Goal: Information Seeking & Learning: Learn about a topic

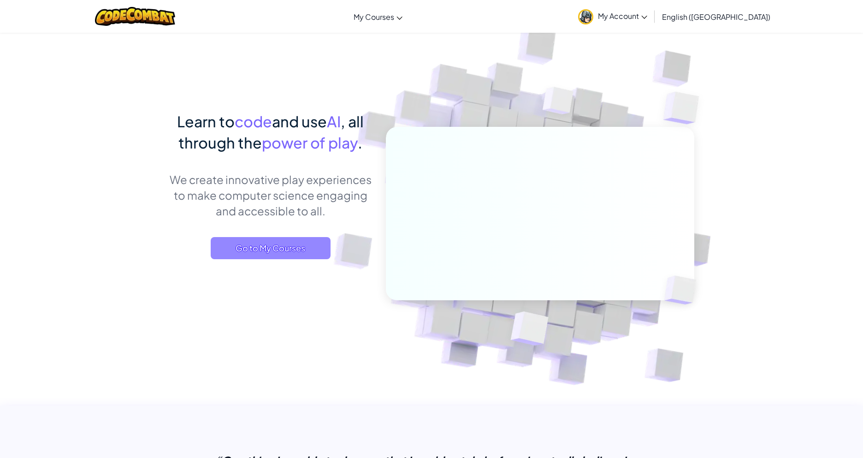
click at [256, 241] on span "Go to My Courses" at bounding box center [271, 248] width 120 height 22
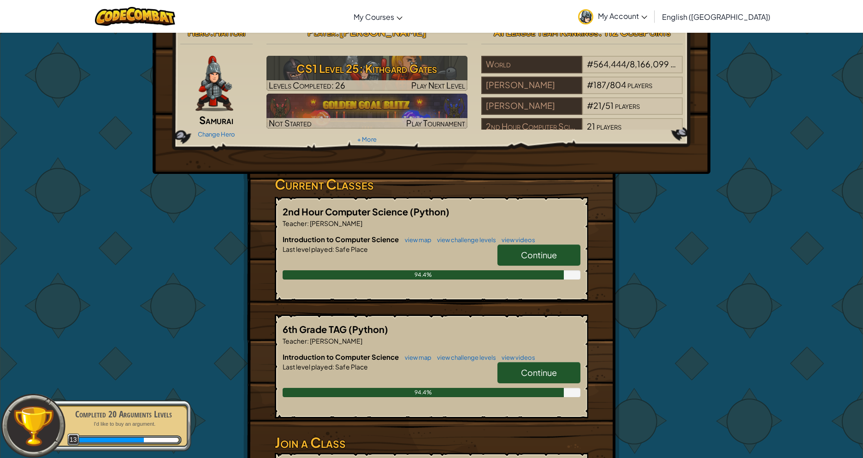
scroll to position [60, 0]
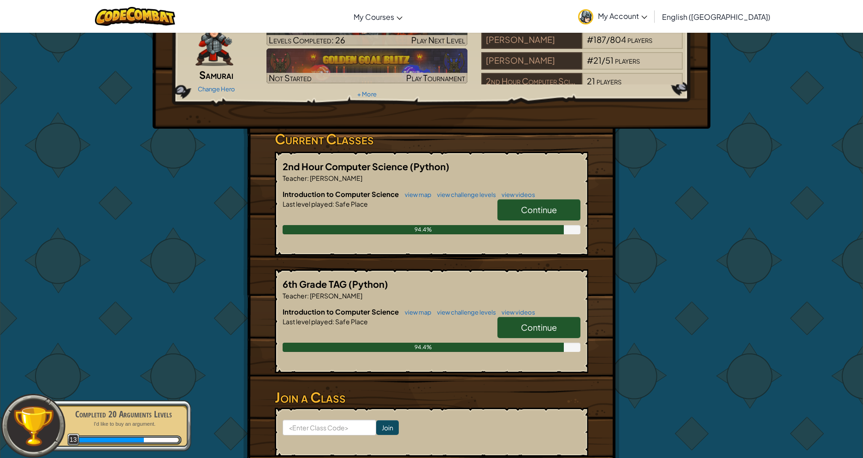
click at [534, 198] on h6 "Introduction to Computer Science view map view challenge levels view videos" at bounding box center [432, 194] width 298 height 10
click at [535, 206] on span "Continue" at bounding box center [539, 209] width 36 height 11
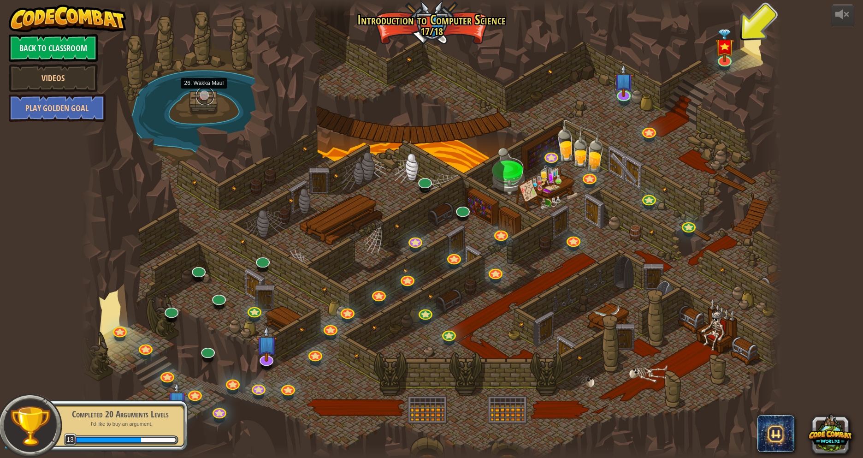
click at [207, 101] on link at bounding box center [205, 96] width 18 height 18
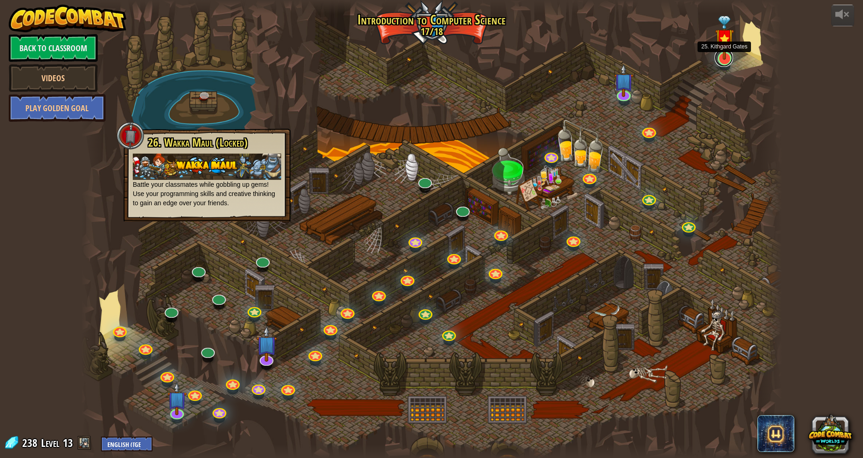
click at [724, 61] on link at bounding box center [724, 57] width 18 height 18
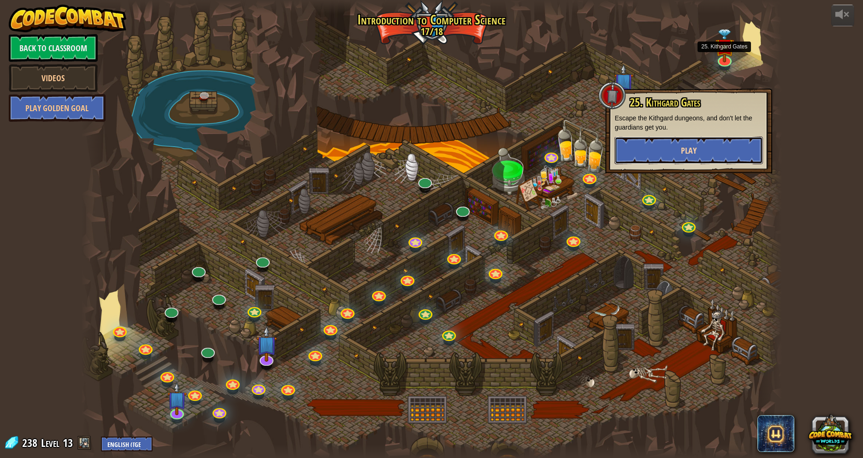
click at [706, 153] on button "Play" at bounding box center [689, 151] width 149 height 28
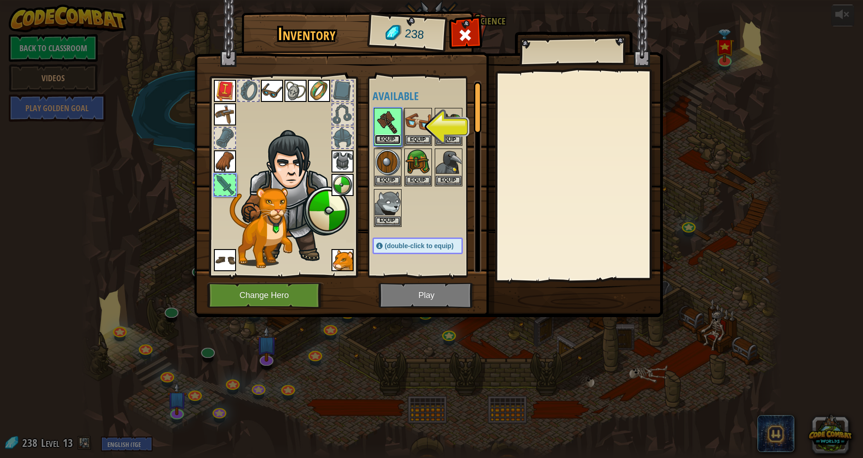
click at [386, 137] on button "Equip" at bounding box center [388, 140] width 26 height 10
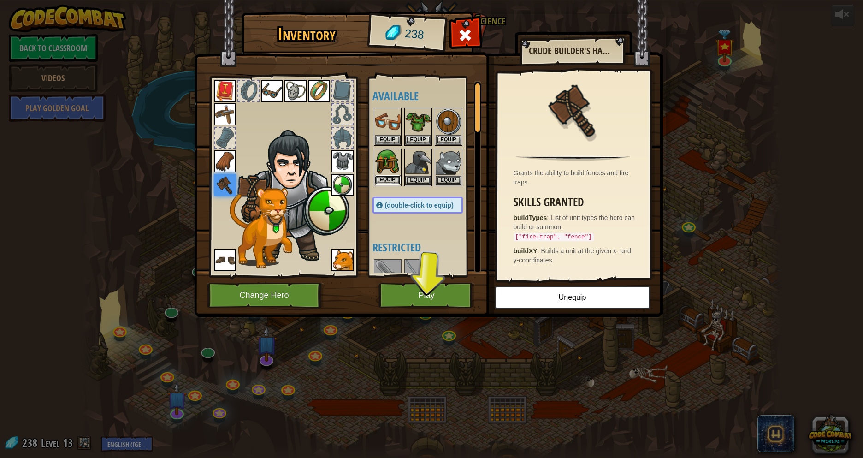
click at [383, 178] on button "Equip" at bounding box center [388, 180] width 26 height 10
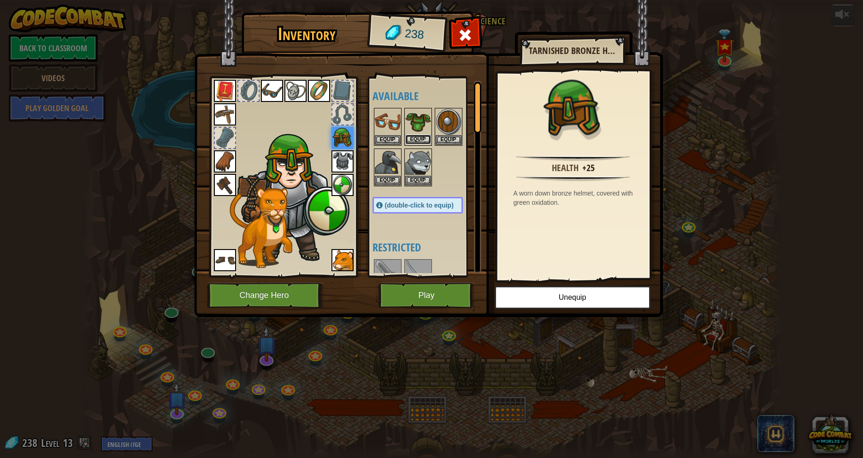
click at [428, 144] on button "Equip" at bounding box center [418, 140] width 26 height 10
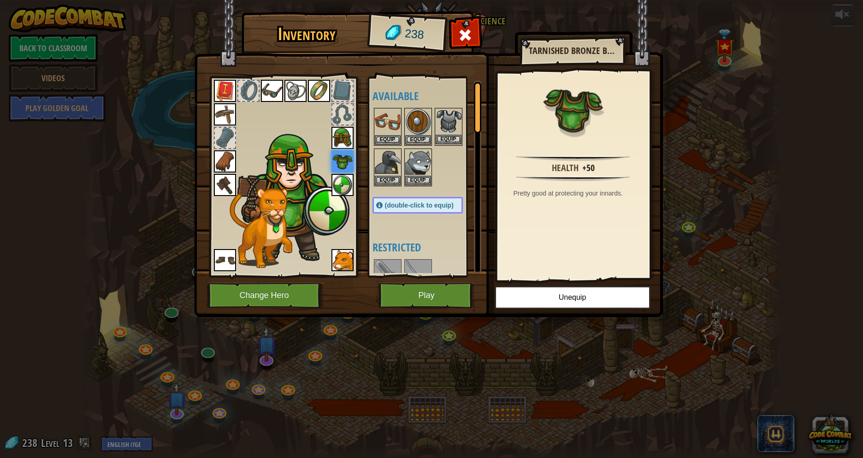
click at [446, 134] on img at bounding box center [449, 122] width 26 height 26
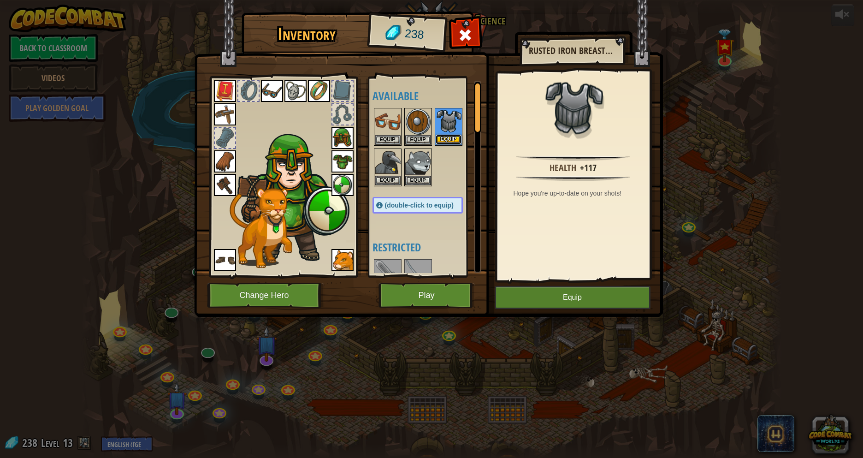
click at [451, 136] on button "Equip" at bounding box center [449, 140] width 26 height 10
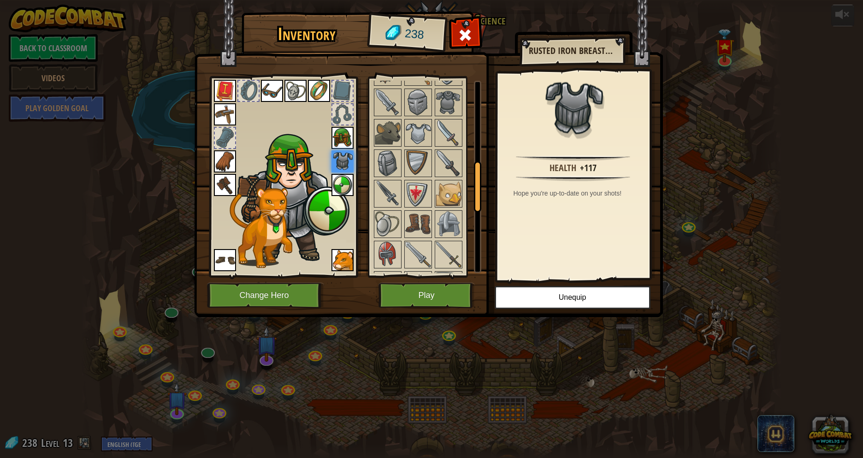
scroll to position [355, 0]
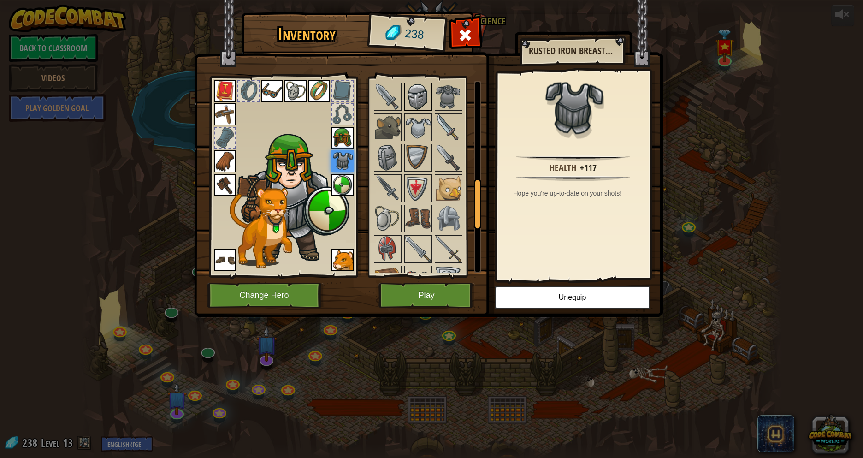
click at [423, 93] on img at bounding box center [418, 97] width 26 height 26
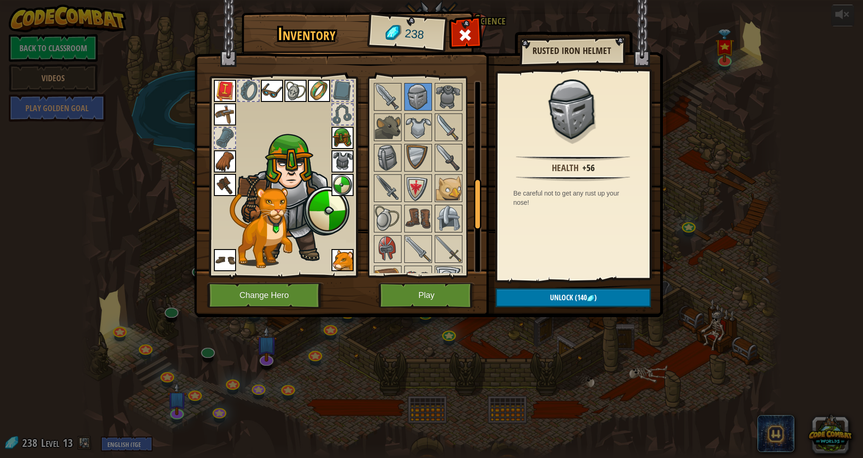
click at [445, 221] on img at bounding box center [449, 219] width 26 height 26
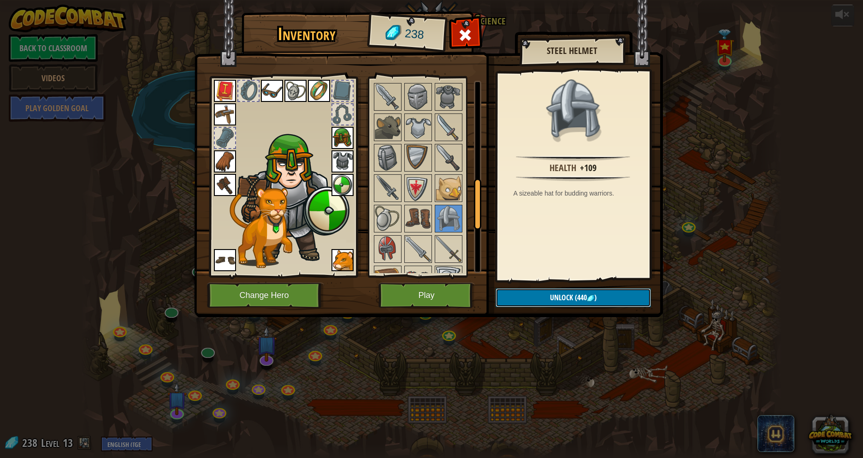
click at [541, 298] on button "Unlock (440 )" at bounding box center [573, 297] width 155 height 19
click at [419, 95] on img at bounding box center [418, 97] width 26 height 26
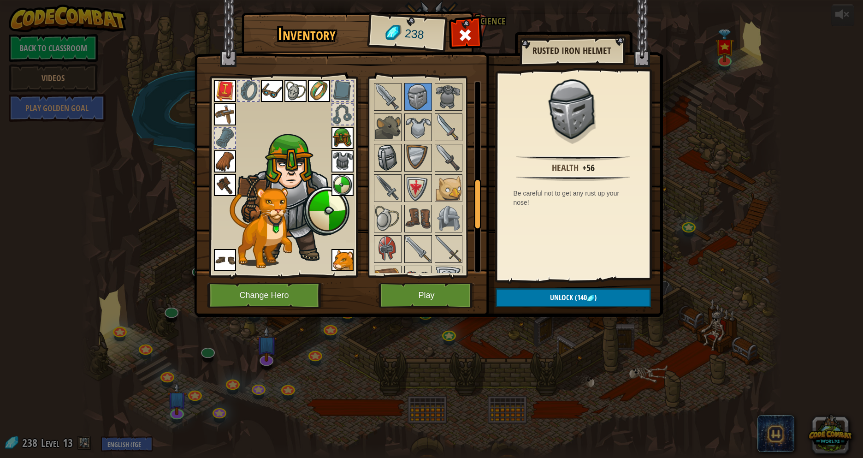
click at [381, 168] on img at bounding box center [388, 158] width 26 height 26
click at [577, 296] on span "(230" at bounding box center [580, 297] width 14 height 10
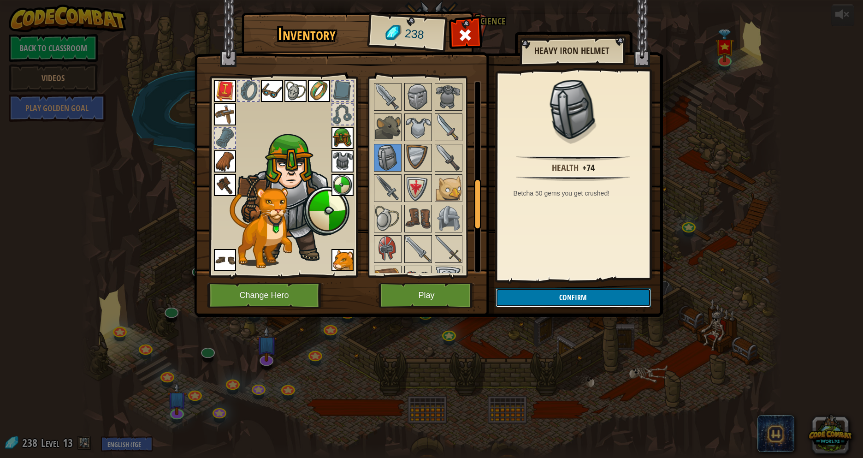
click at [577, 296] on button "Confirm" at bounding box center [573, 297] width 155 height 19
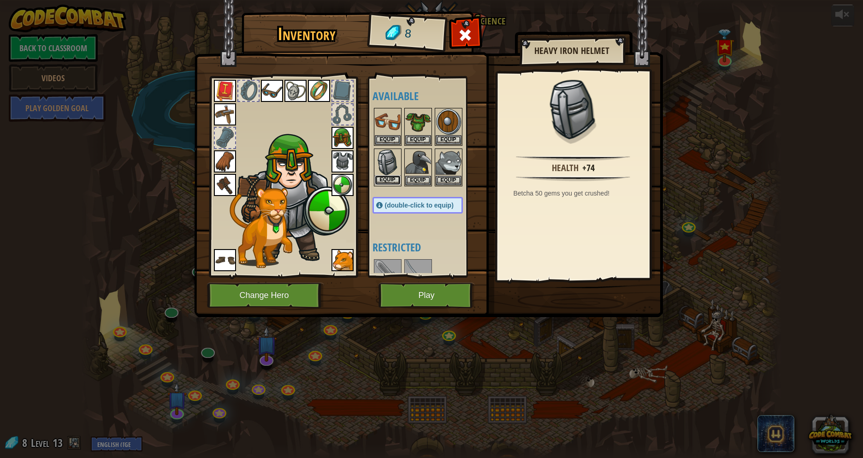
click at [381, 177] on button "Equip" at bounding box center [388, 180] width 26 height 10
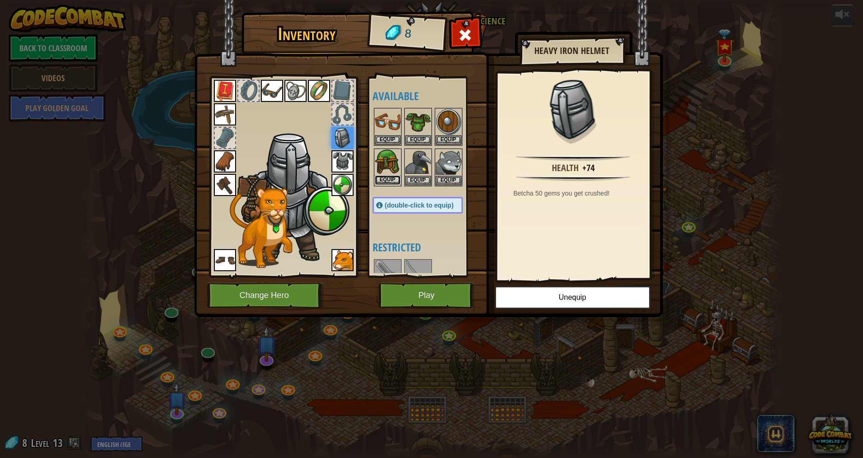
click at [388, 180] on button "Equip" at bounding box center [388, 180] width 26 height 10
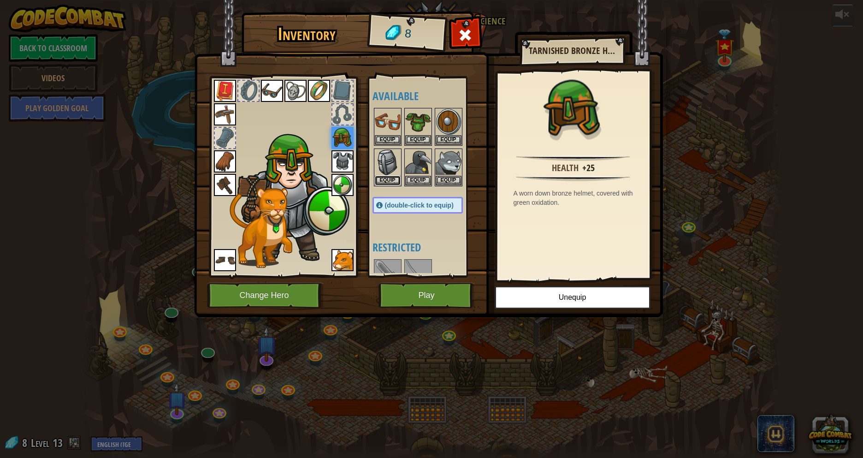
click at [388, 180] on button "Equip" at bounding box center [388, 181] width 26 height 10
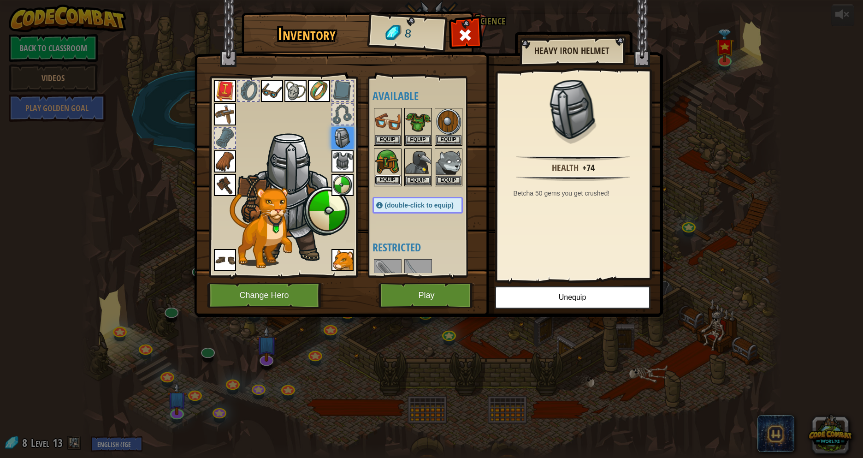
click at [388, 180] on button "Equip" at bounding box center [388, 180] width 26 height 10
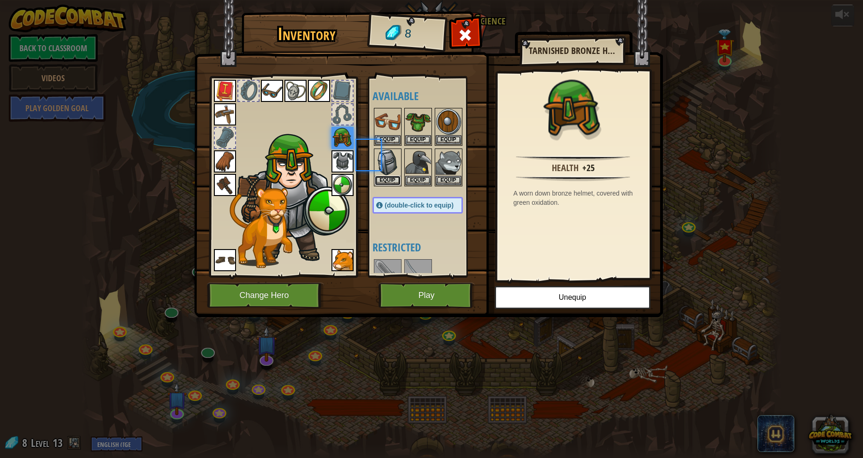
click at [388, 180] on button "Equip" at bounding box center [388, 181] width 26 height 10
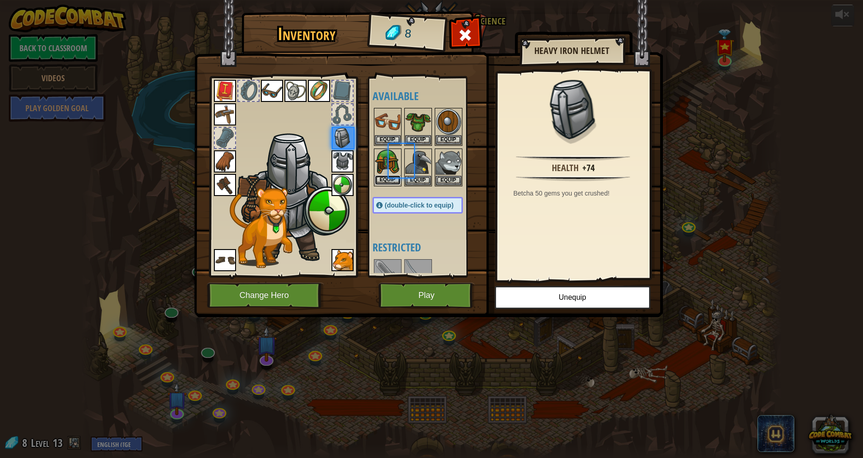
click at [388, 180] on button "Equip" at bounding box center [388, 180] width 26 height 10
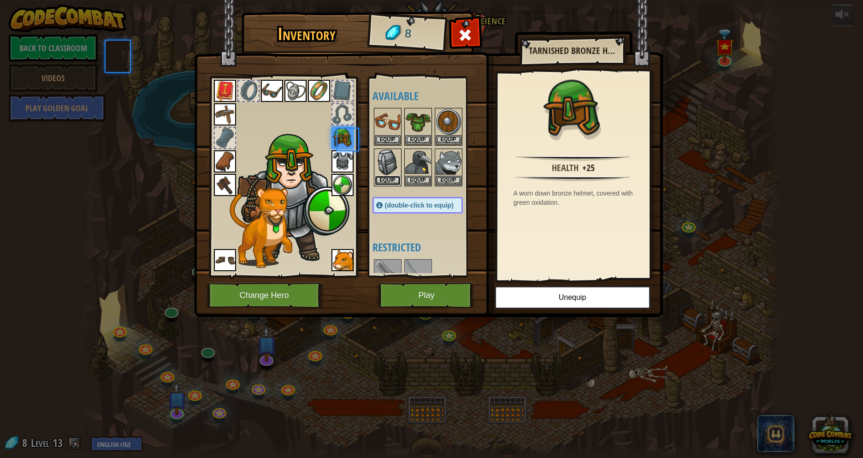
click at [388, 180] on button "Equip" at bounding box center [388, 181] width 26 height 10
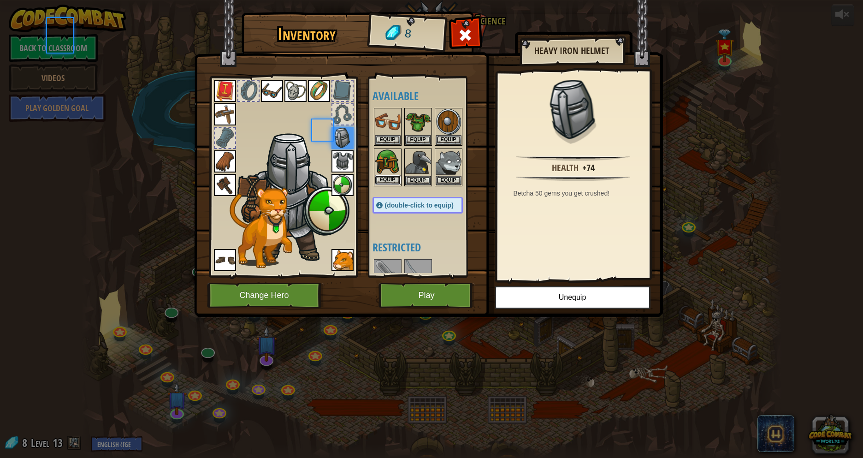
click at [388, 180] on button "Equip" at bounding box center [388, 180] width 26 height 10
click at [0, 0] on button "Equip" at bounding box center [0, 0] width 0 height 0
click at [388, 180] on button "Equip" at bounding box center [388, 180] width 26 height 10
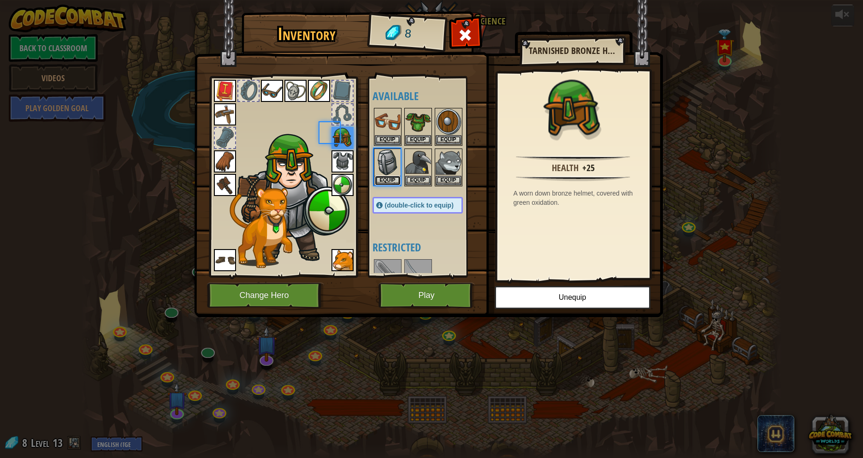
click at [388, 180] on button "Equip" at bounding box center [388, 181] width 26 height 10
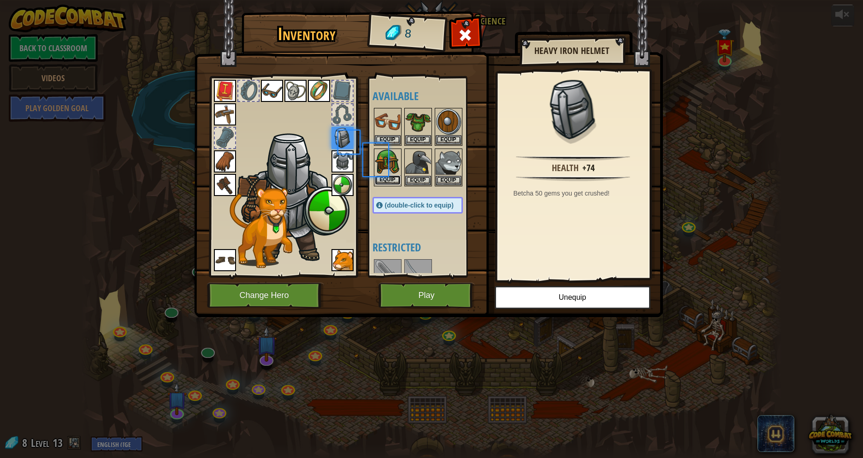
click at [388, 180] on button "Equip" at bounding box center [388, 180] width 26 height 10
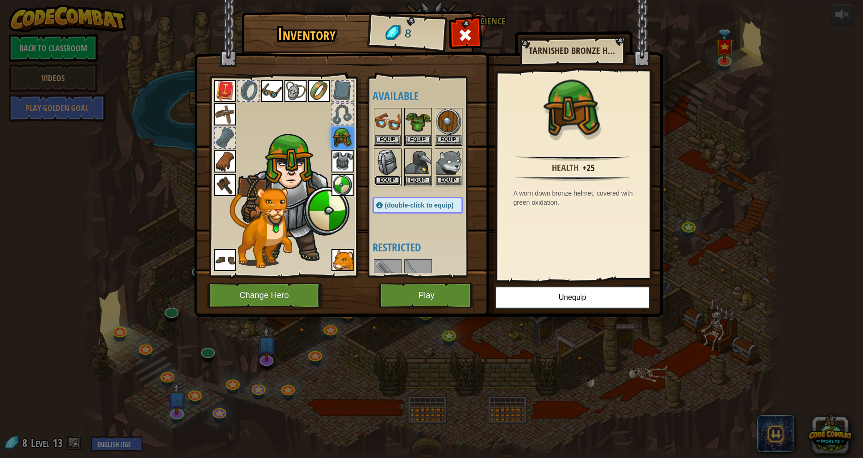
click at [388, 180] on button "Equip" at bounding box center [388, 181] width 26 height 10
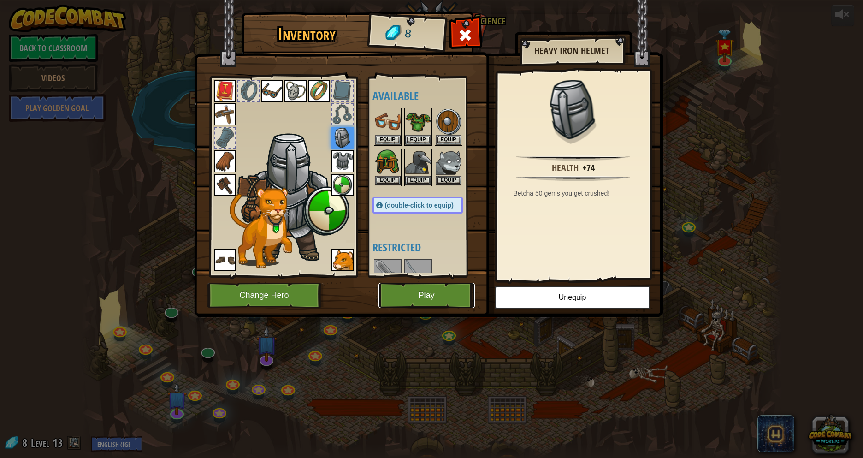
click at [434, 295] on button "Play" at bounding box center [427, 295] width 96 height 25
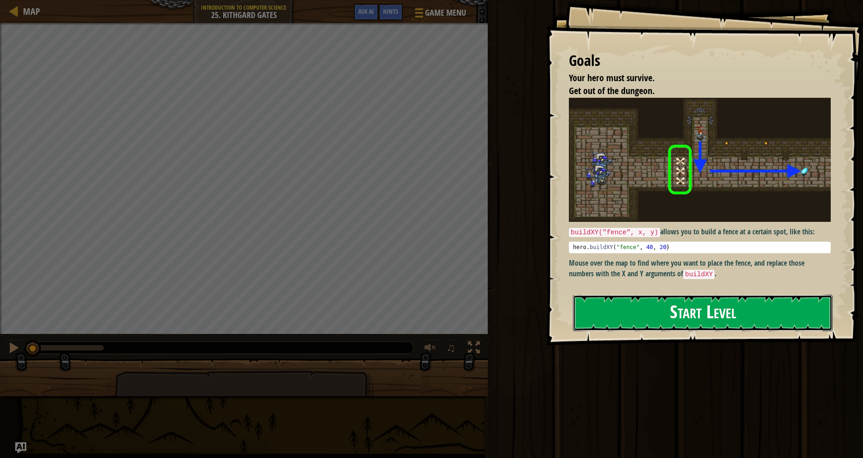
click at [695, 312] on button "Start Level" at bounding box center [703, 313] width 260 height 36
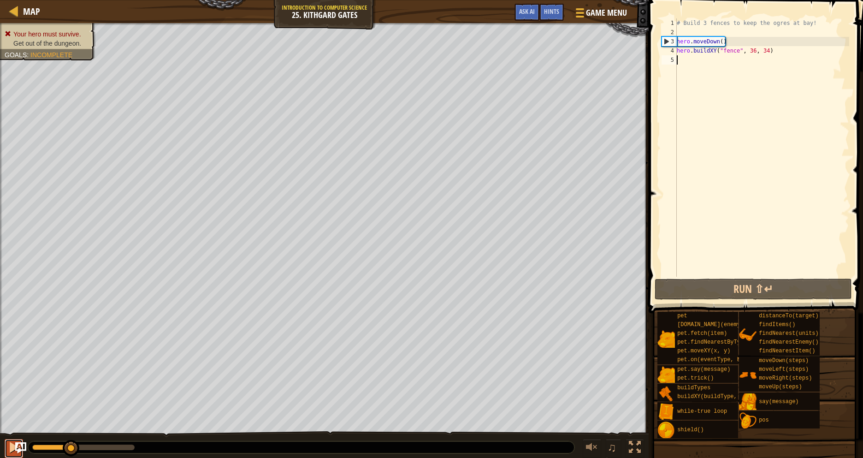
click at [6, 445] on button at bounding box center [14, 448] width 18 height 19
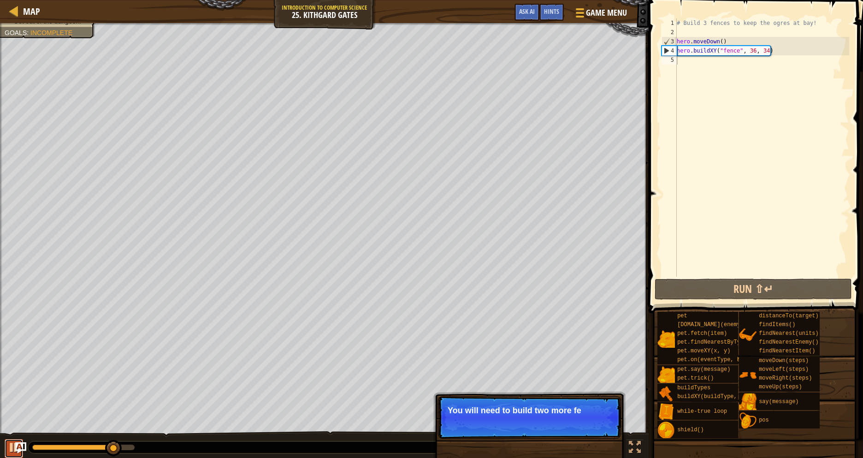
click at [6, 445] on button at bounding box center [14, 448] width 18 height 19
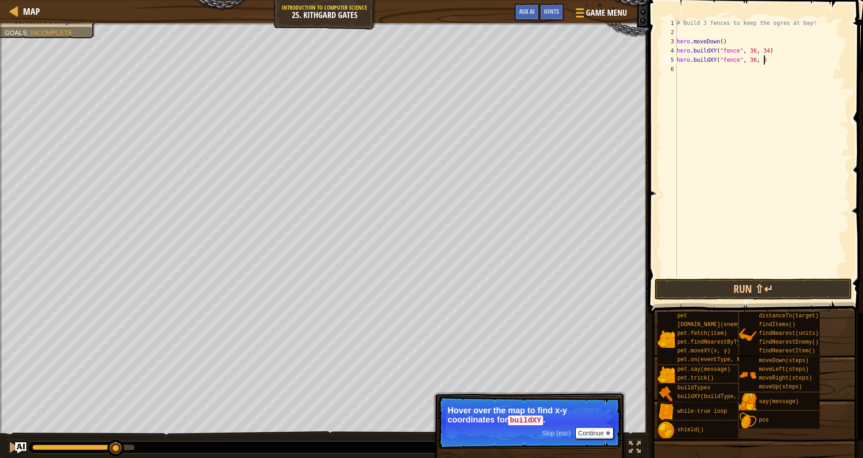
scroll to position [4, 12]
type textarea "hero.buildXY("fence", 36, 30)"
click at [678, 59] on div "# Build 3 fences to keep the ogres at bay! hero . moveDown ( ) hero . buildXY (…" at bounding box center [762, 156] width 174 height 277
click at [684, 60] on div "# Build 3 fences to keep the ogres at bay! hero . moveDown ( ) hero . buildXY (…" at bounding box center [762, 156] width 174 height 277
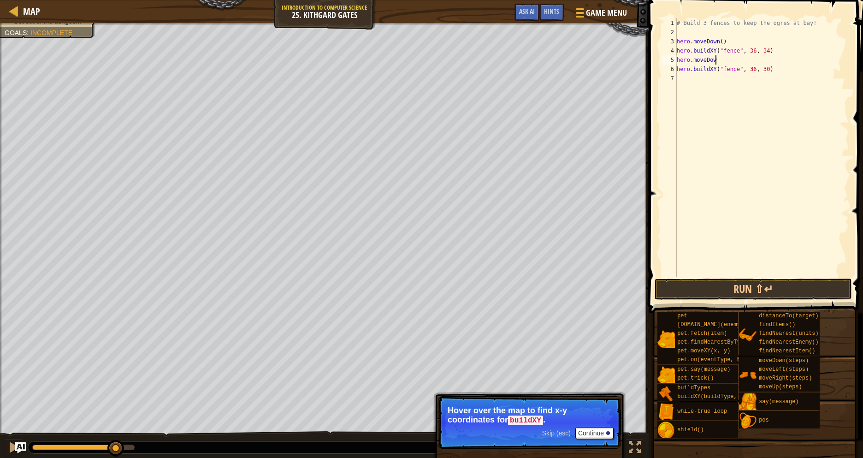
scroll to position [4, 6]
type textarea "hero.moveDown()"
click at [682, 77] on div "# Build 3 fences to keep the ogres at bay! hero . moveDown ( ) hero . buildXY (…" at bounding box center [762, 156] width 174 height 277
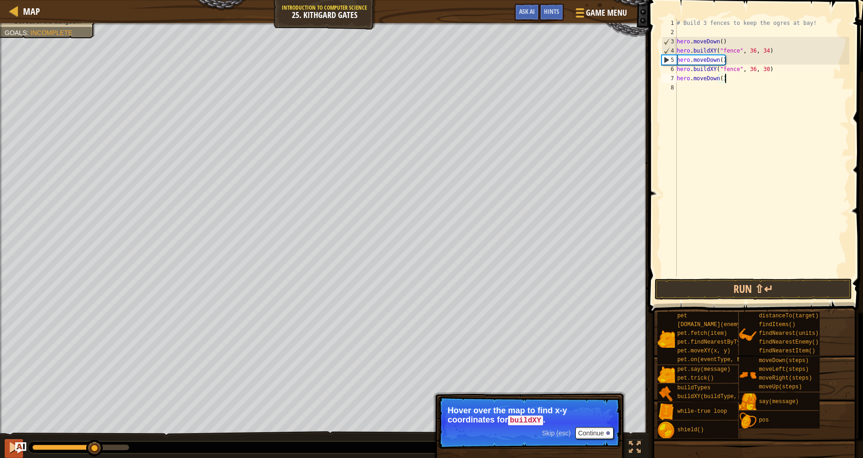
type textarea "hero.moveDown()"
click at [8, 450] on div at bounding box center [14, 447] width 12 height 12
click at [684, 88] on div "# Build 3 fences to keep the ogres at bay! hero . moveDown ( ) hero . buildXY (…" at bounding box center [762, 156] width 174 height 277
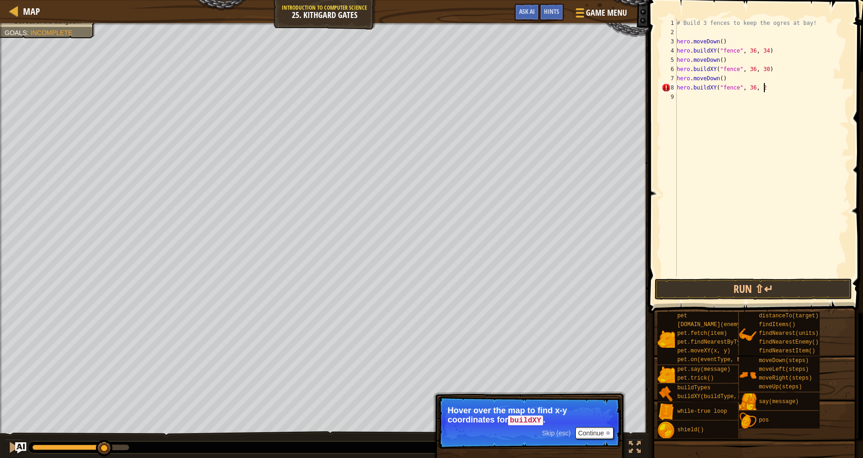
scroll to position [4, 12]
type textarea "hero.buildXY("fence", 36, 27)"
click at [688, 102] on div "# Build 3 fences to keep the ogres at bay! hero . moveDown ( ) hero . buildXY (…" at bounding box center [762, 156] width 174 height 277
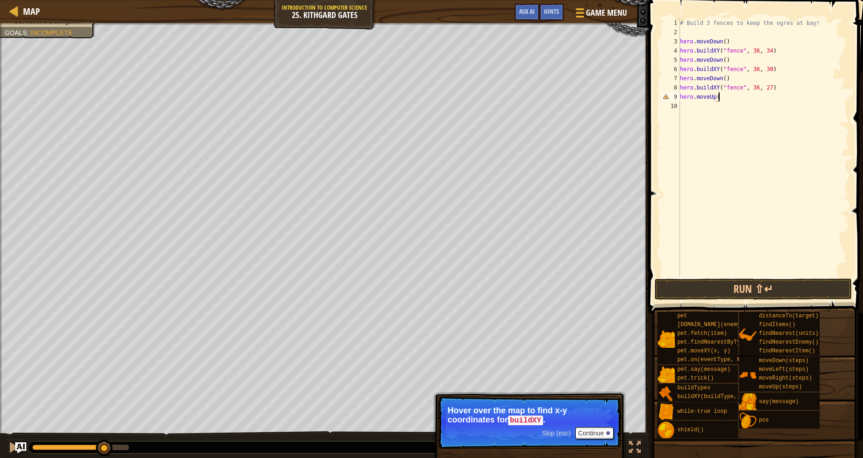
type textarea "hero.moveUp()"
click at [692, 105] on div "# Build 3 fences to keep the ogres at bay! hero . moveDown ( ) hero . buildXY (…" at bounding box center [763, 156] width 171 height 277
click at [703, 283] on button "Run ⇧↵" at bounding box center [753, 289] width 197 height 21
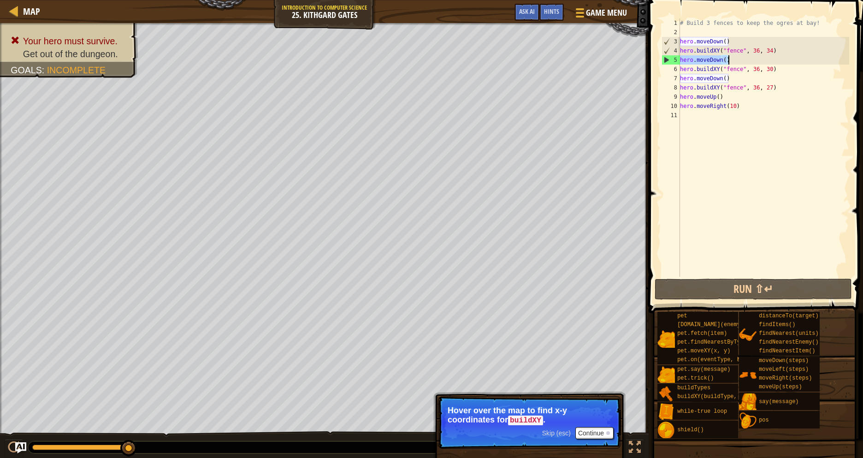
drag, startPoint x: 682, startPoint y: 57, endPoint x: 732, endPoint y: 63, distance: 51.1
click at [732, 63] on div "# Build 3 fences to keep the ogres at bay! hero . moveDown ( ) hero . buildXY (…" at bounding box center [763, 156] width 171 height 277
type textarea "hero.moveDown()"
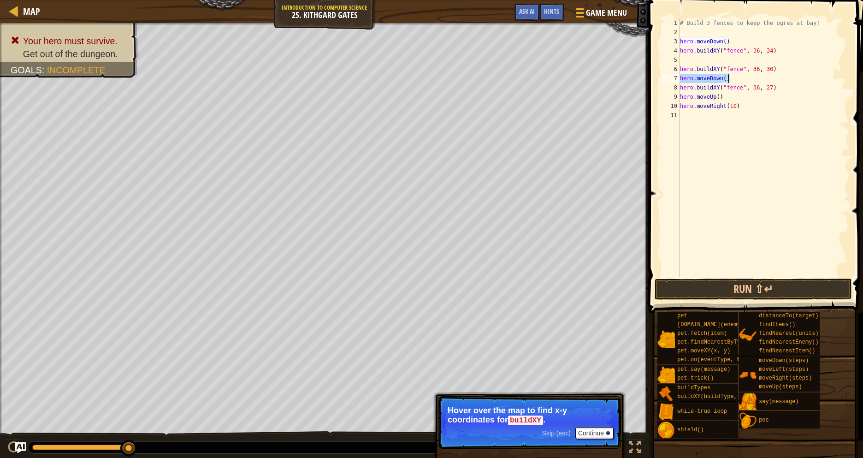
drag, startPoint x: 680, startPoint y: 79, endPoint x: 738, endPoint y: 82, distance: 58.2
click at [738, 82] on div "# Build 3 fences to keep the ogres at bay! hero . moveDown ( ) hero . buildXY (…" at bounding box center [763, 156] width 171 height 277
type textarea "hero.moveDown()"
type textarea "hero.buildXY("fence", 36, 30)"
click at [690, 57] on div "# Build 3 fences to keep the ogres at bay! hero . moveDown ( ) hero . buildXY (…" at bounding box center [763, 156] width 171 height 277
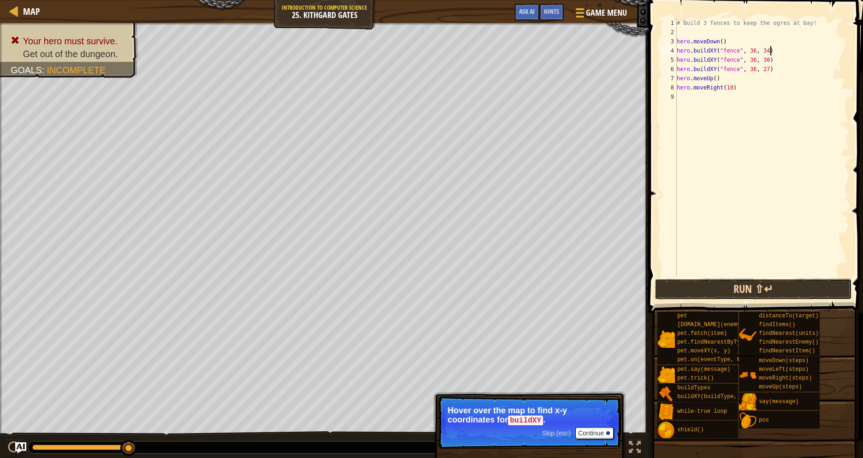
click at [772, 285] on button "Run ⇧↵" at bounding box center [753, 289] width 197 height 21
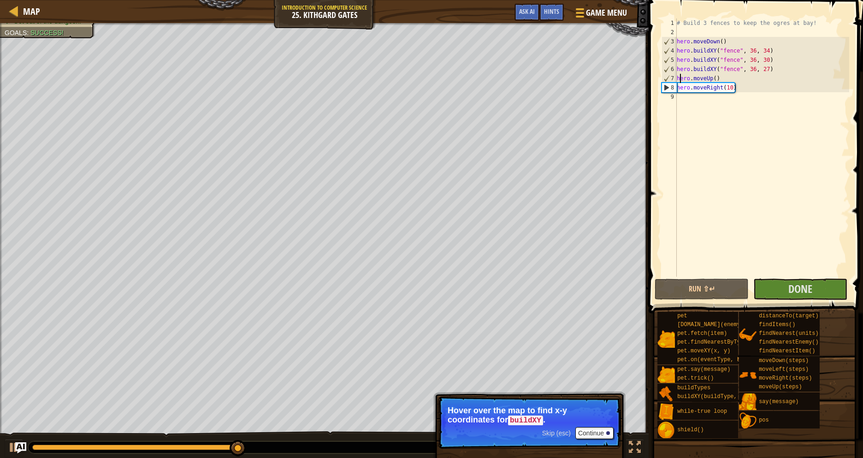
click at [679, 78] on div "# Build 3 fences to keep the ogres at bay! hero . moveDown ( ) hero . buildXY (…" at bounding box center [762, 156] width 174 height 277
type textarea "hero.moveUp()"
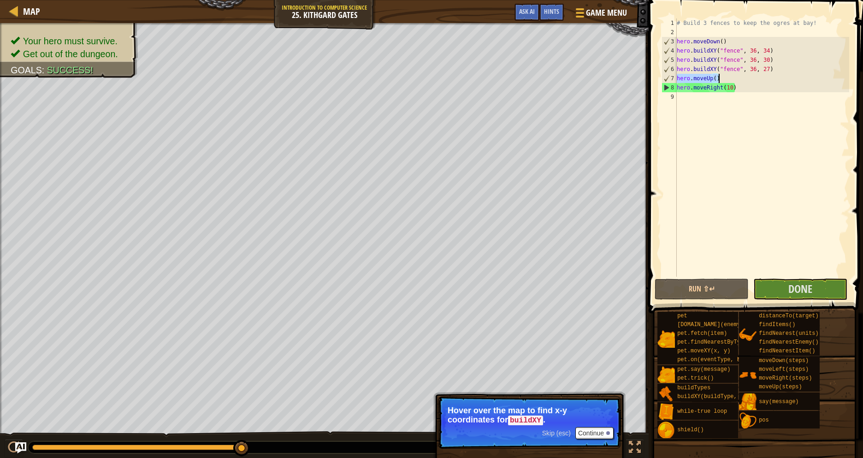
drag, startPoint x: 678, startPoint y: 77, endPoint x: 721, endPoint y: 77, distance: 42.4
click at [721, 77] on div "# Build 3 fences to keep the ogres at bay! hero . moveDown ( ) hero . buildXY (…" at bounding box center [762, 156] width 174 height 277
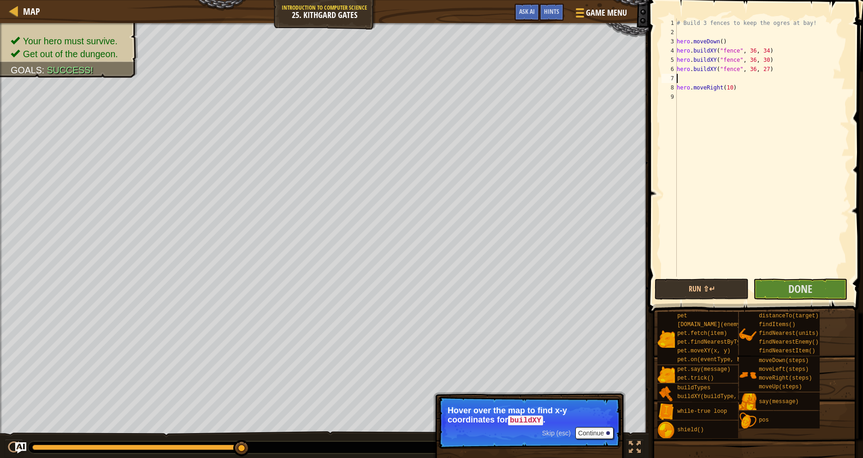
type textarea "hero.buildXY("fence", 36, 27)"
click at [791, 285] on span "Done" at bounding box center [801, 288] width 24 height 15
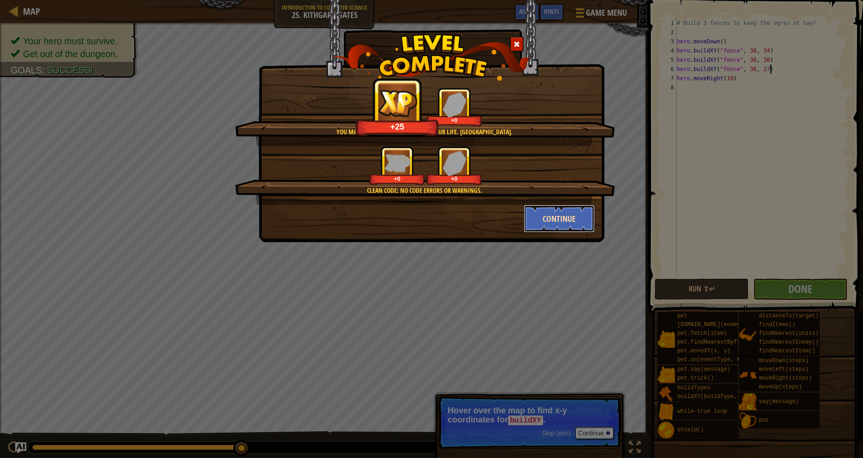
click at [549, 220] on button "Continue" at bounding box center [559, 219] width 71 height 28
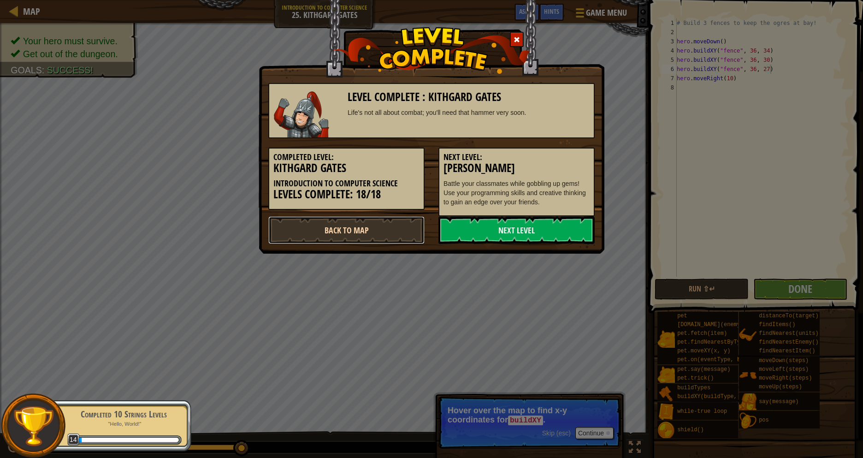
click at [387, 226] on link "Back to Map" at bounding box center [346, 230] width 156 height 28
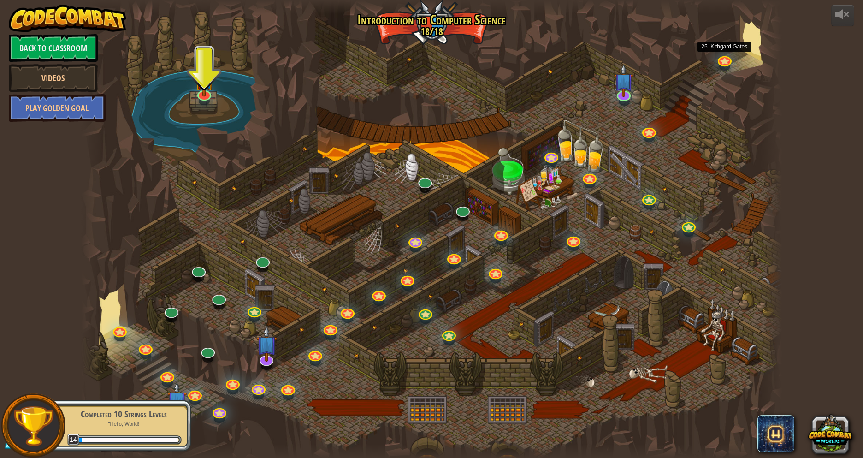
drag, startPoint x: 714, startPoint y: 64, endPoint x: 709, endPoint y: 67, distance: 5.0
click at [709, 67] on div at bounding box center [431, 229] width 701 height 458
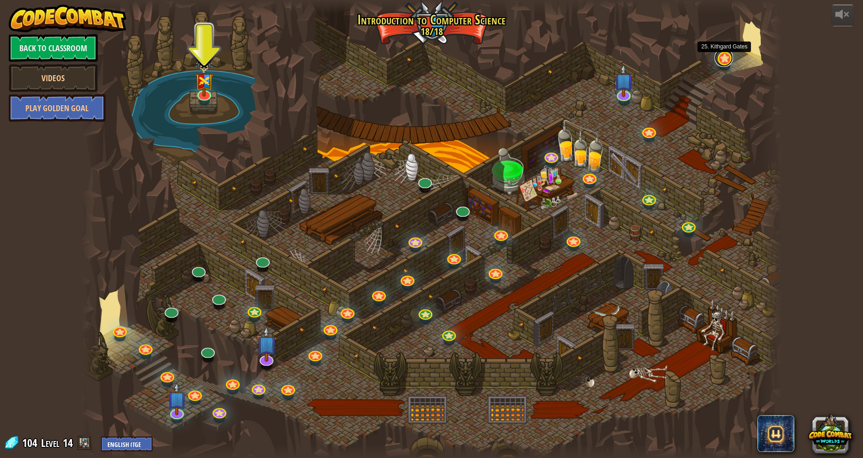
click at [726, 57] on link at bounding box center [724, 57] width 18 height 18
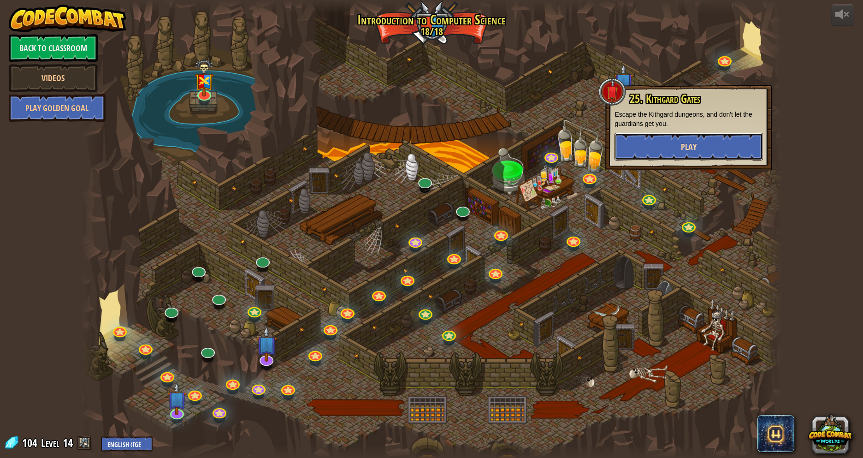
click at [698, 147] on button "Play" at bounding box center [689, 147] width 149 height 28
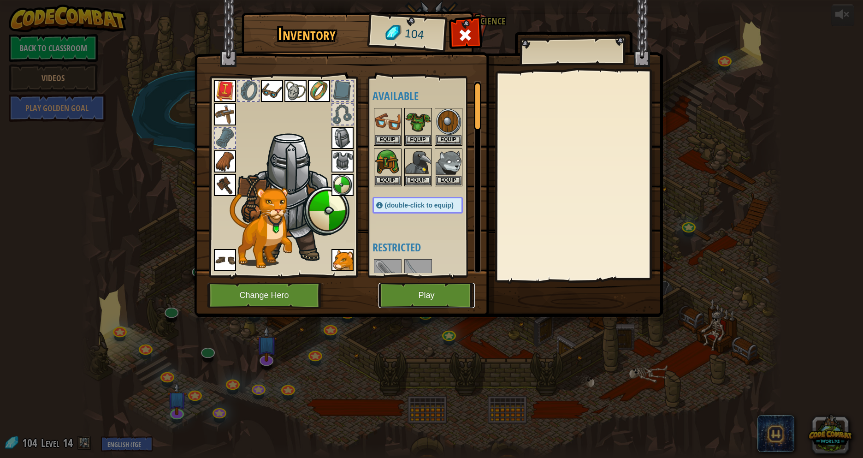
click at [434, 296] on button "Play" at bounding box center [427, 295] width 96 height 25
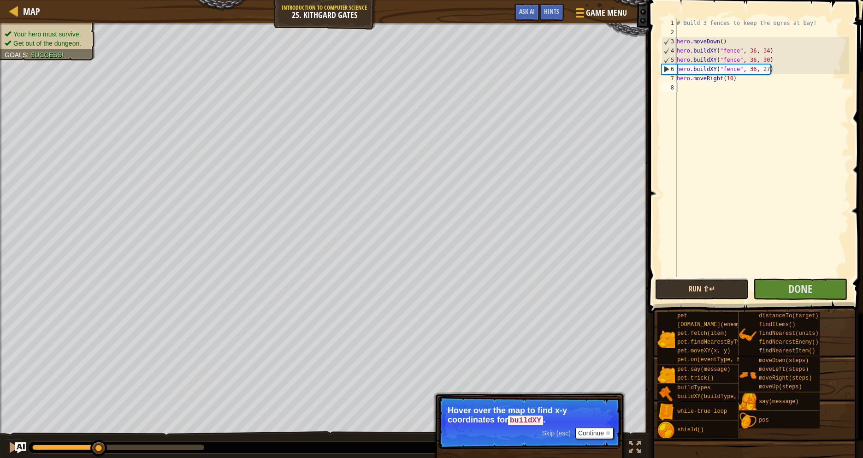
click at [723, 289] on button "Run ⇧↵" at bounding box center [702, 289] width 94 height 21
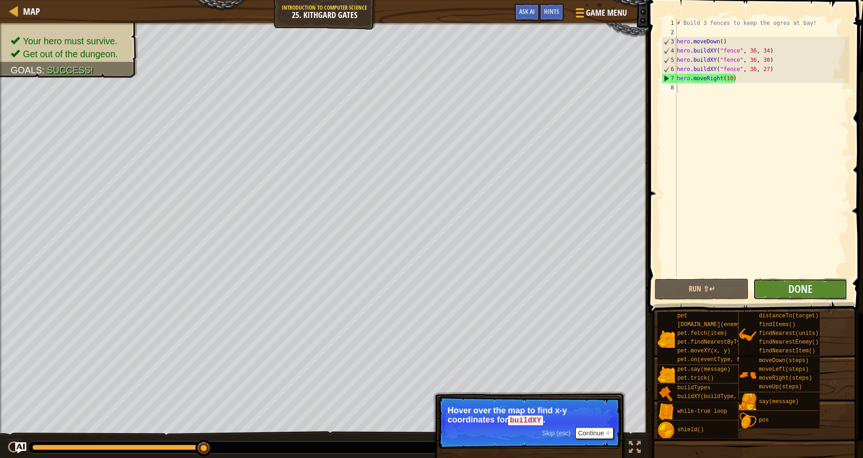
click at [776, 290] on button "Done" at bounding box center [801, 289] width 94 height 21
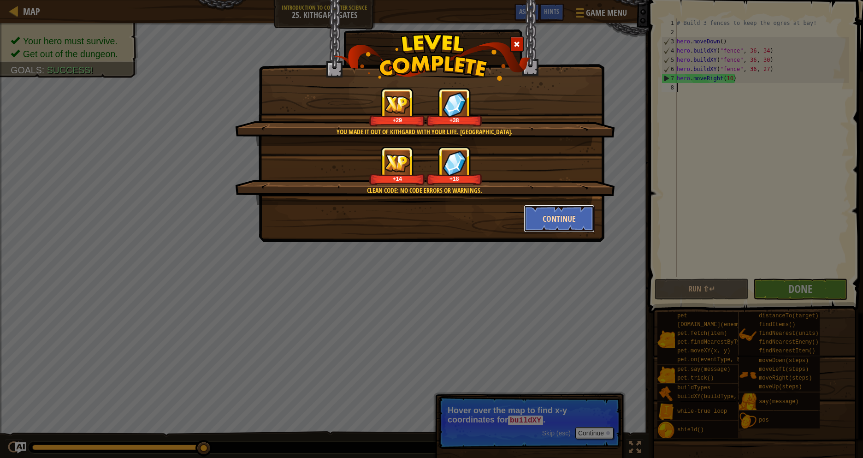
click at [548, 220] on button "Continue" at bounding box center [559, 219] width 71 height 28
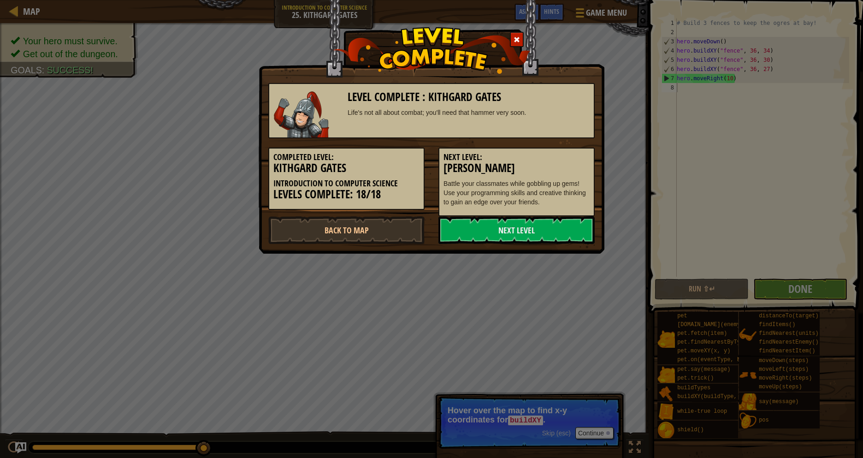
click at [524, 222] on link "Next Level" at bounding box center [517, 230] width 156 height 28
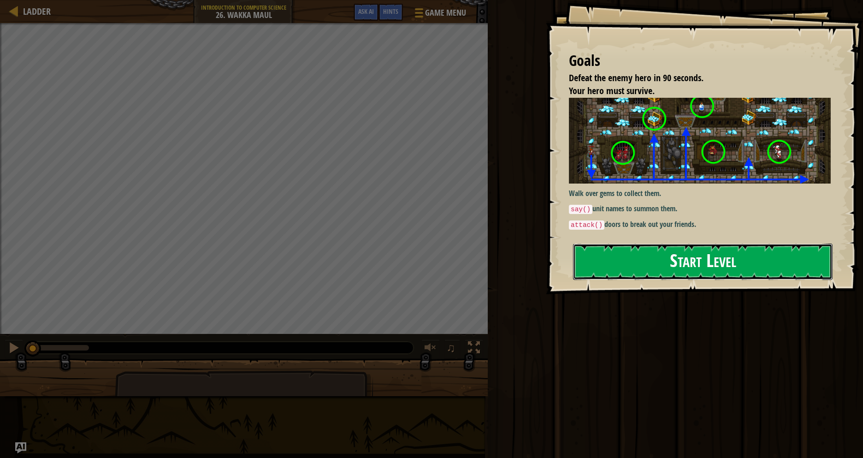
click at [635, 260] on button "Start Level" at bounding box center [703, 262] width 260 height 36
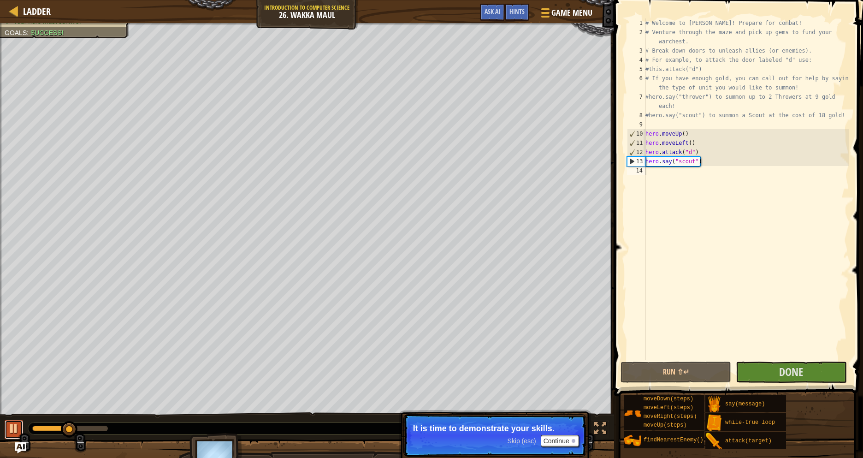
click at [10, 431] on div at bounding box center [14, 428] width 12 height 12
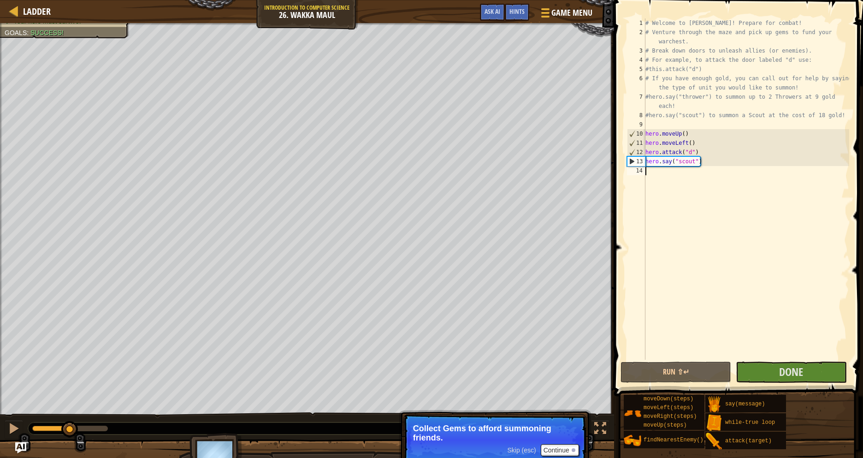
click at [170, 424] on div "Defeat the enemy hero in 90 seconds. Your hero must survive. Goals : Success! 3…" at bounding box center [431, 250] width 863 height 454
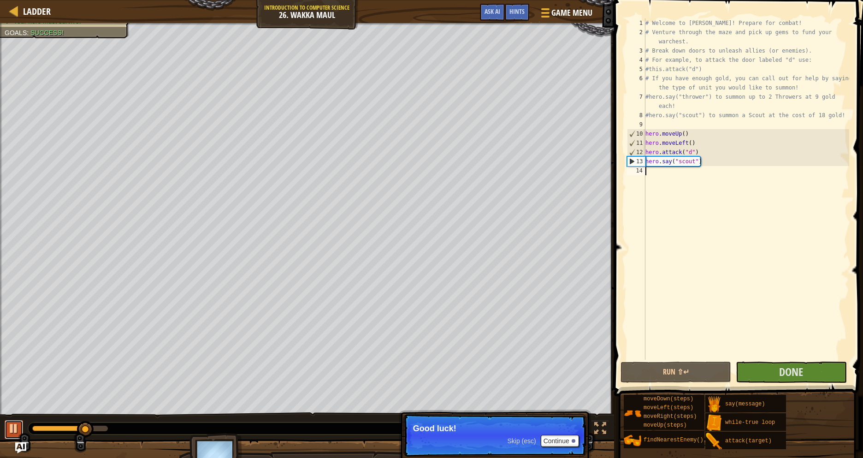
click at [8, 430] on div at bounding box center [14, 428] width 12 height 12
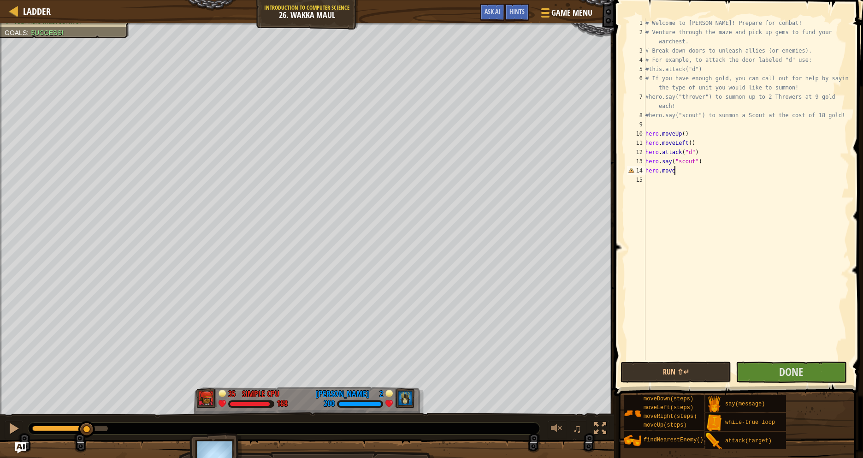
scroll to position [4, 4]
type textarea "hero.moveLeft(4)"
click at [653, 182] on div "# Welcome to [PERSON_NAME]! Prepare for combat! # Venture through the maze and …" at bounding box center [747, 198] width 206 height 360
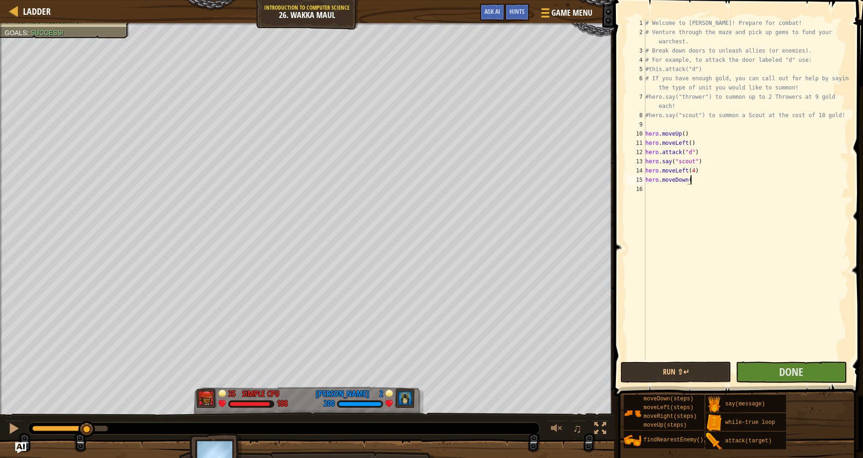
type textarea "hero.moveDown()"
click at [652, 188] on div "# Welcome to [PERSON_NAME]! Prepare for combat! # Venture through the maze and …" at bounding box center [747, 198] width 206 height 360
type textarea "hero.attack("c")"
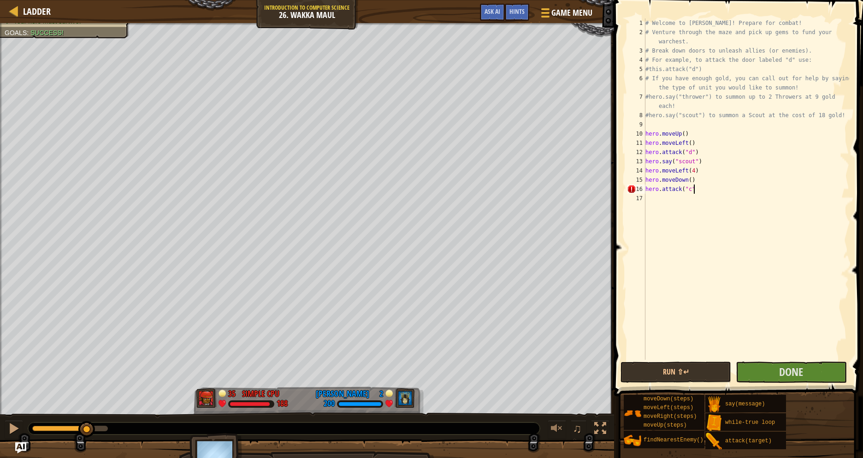
scroll to position [4, 7]
click at [655, 199] on div "# Welcome to [PERSON_NAME]! Prepare for combat! # Venture through the maze and …" at bounding box center [747, 198] width 206 height 360
type textarea "hero.attack("b")"
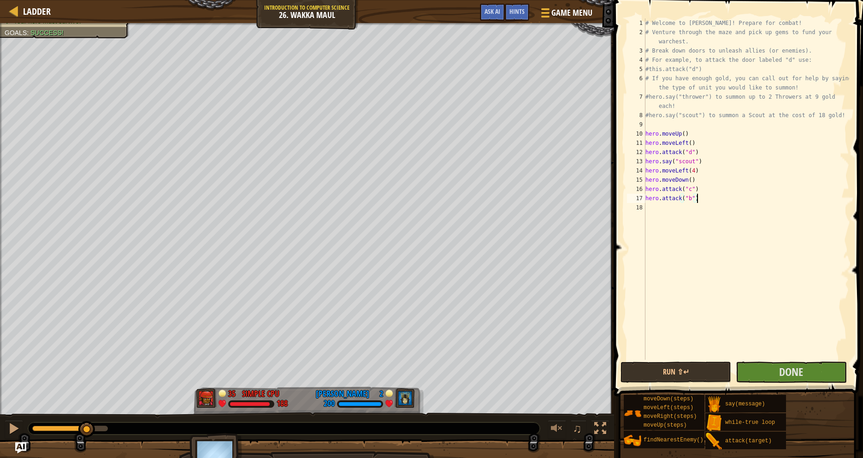
click at [658, 213] on div "# Welcome to [PERSON_NAME]! Prepare for combat! # Venture through the maze and …" at bounding box center [747, 198] width 206 height 360
type textarea "hero.say("scout")"
click at [655, 220] on div "# Welcome to [PERSON_NAME]! Prepare for combat! # Venture through the maze and …" at bounding box center [747, 198] width 206 height 360
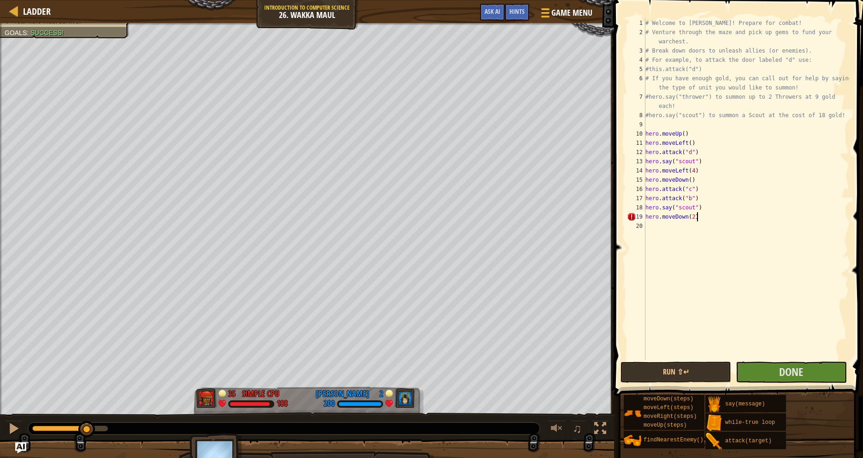
scroll to position [4, 7]
click at [809, 375] on button "Done" at bounding box center [791, 372] width 111 height 21
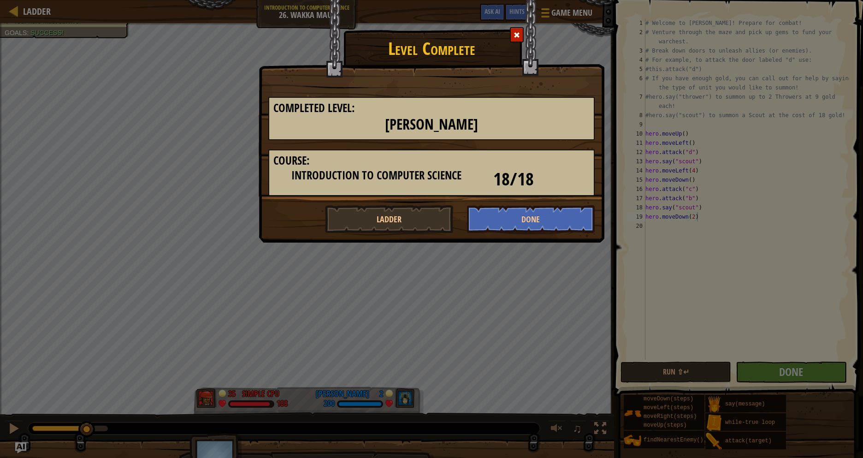
click at [518, 33] on span at bounding box center [517, 35] width 6 height 6
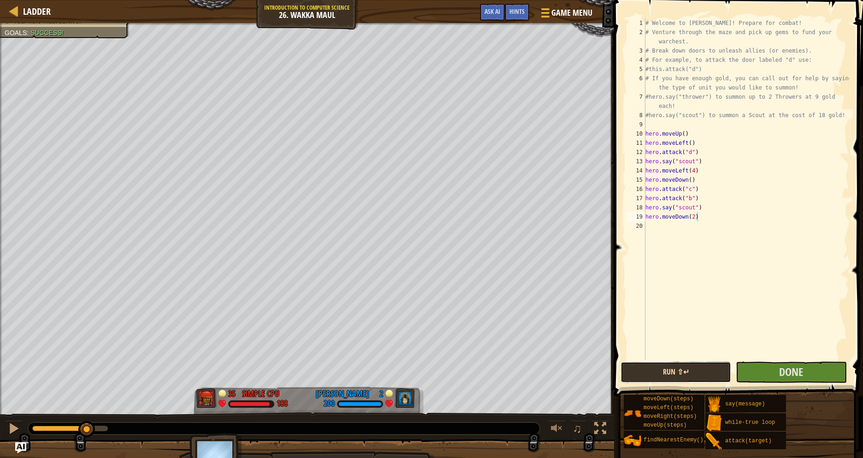
click at [676, 375] on button "Run ⇧↵" at bounding box center [676, 372] width 111 height 21
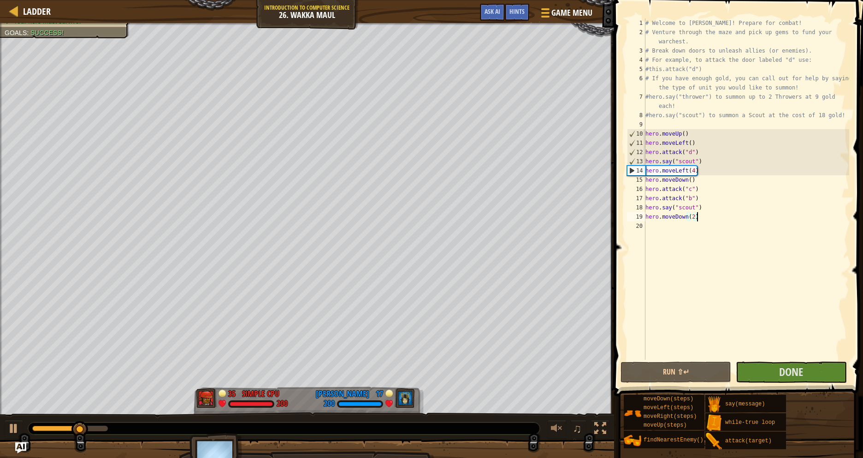
click at [693, 214] on div "# Welcome to [PERSON_NAME]! Prepare for combat! # Venture through the maze and …" at bounding box center [747, 198] width 206 height 360
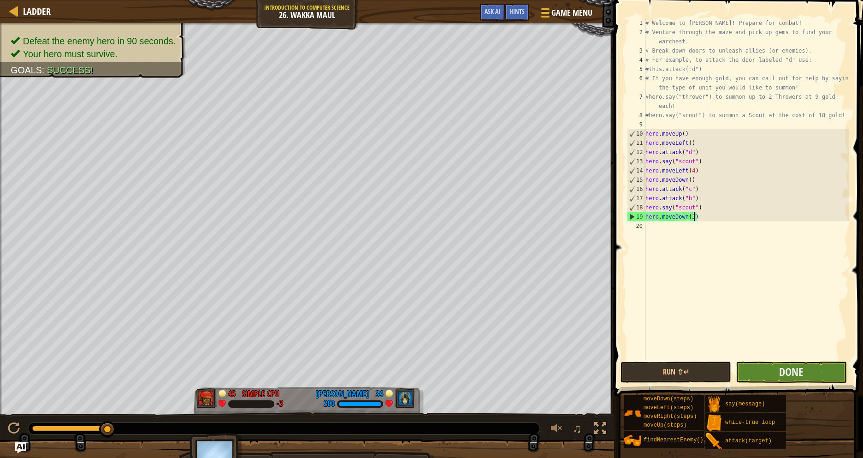
type textarea "hero.moveDown(3)"
click at [775, 373] on button "Done" at bounding box center [791, 372] width 111 height 21
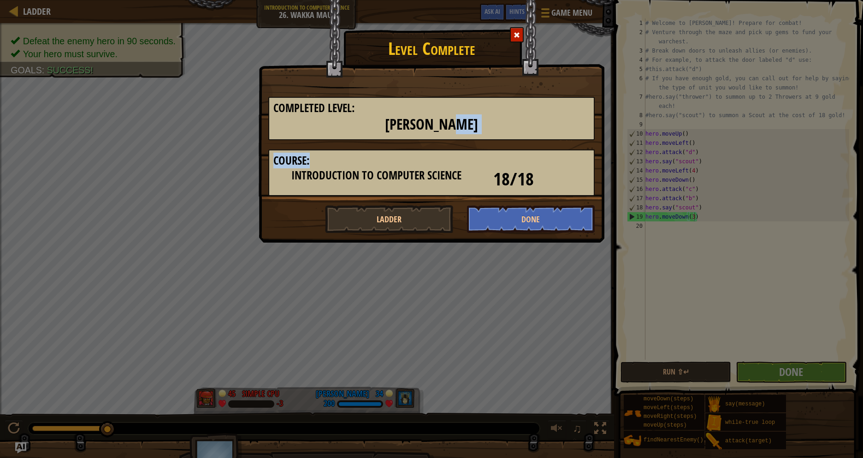
drag, startPoint x: 540, startPoint y: 166, endPoint x: 541, endPoint y: 113, distance: 52.6
click at [541, 113] on div "Completed Level: Wakka Maul Course: Introduction to Computer Science 18/18" at bounding box center [432, 147] width 340 height 118
click at [517, 223] on button "Done" at bounding box center [531, 219] width 128 height 28
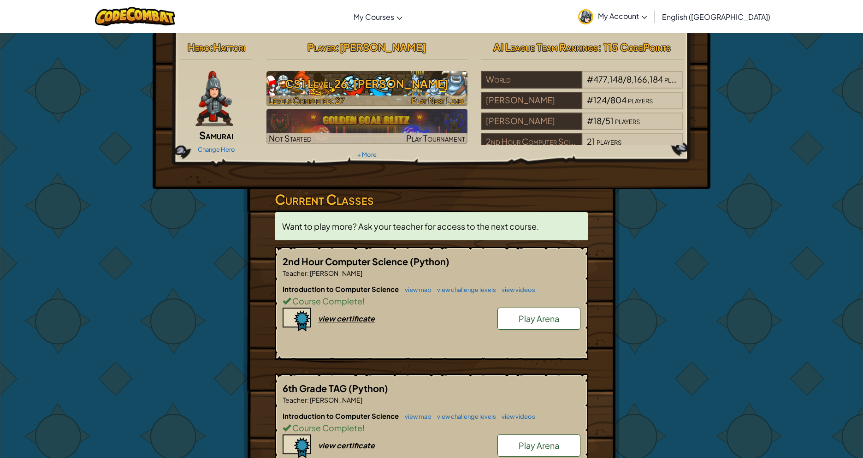
click at [313, 82] on h3 "CS1 Level 26: [PERSON_NAME]" at bounding box center [368, 83] width 202 height 21
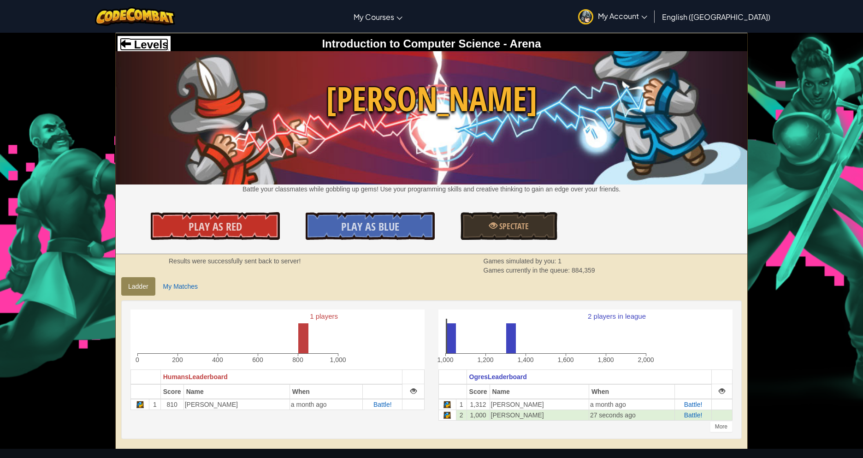
click at [134, 39] on span "Levels" at bounding box center [149, 44] width 37 height 12
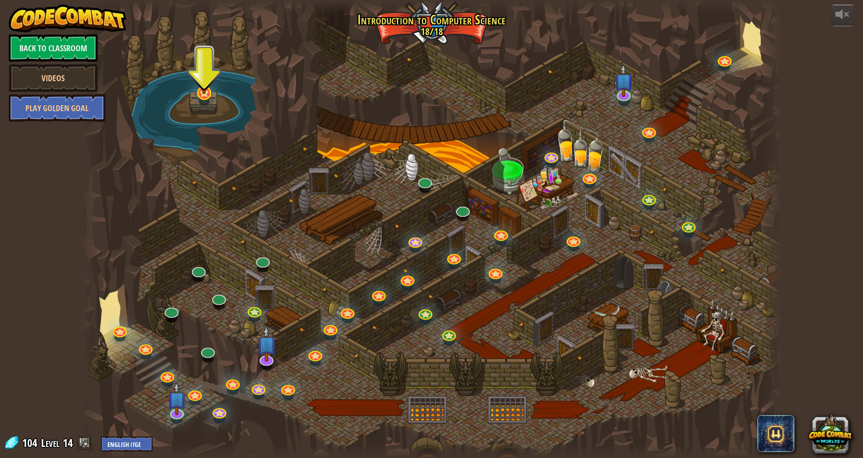
click at [200, 90] on img at bounding box center [204, 69] width 19 height 50
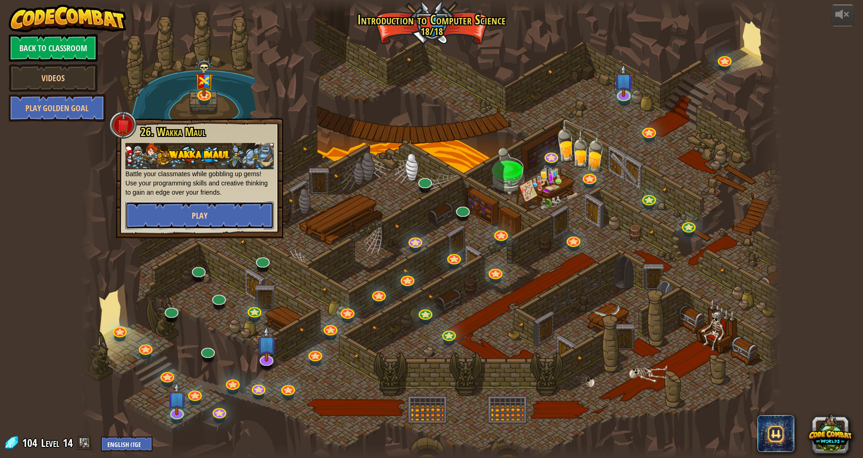
click at [215, 224] on button "Play" at bounding box center [199, 216] width 149 height 28
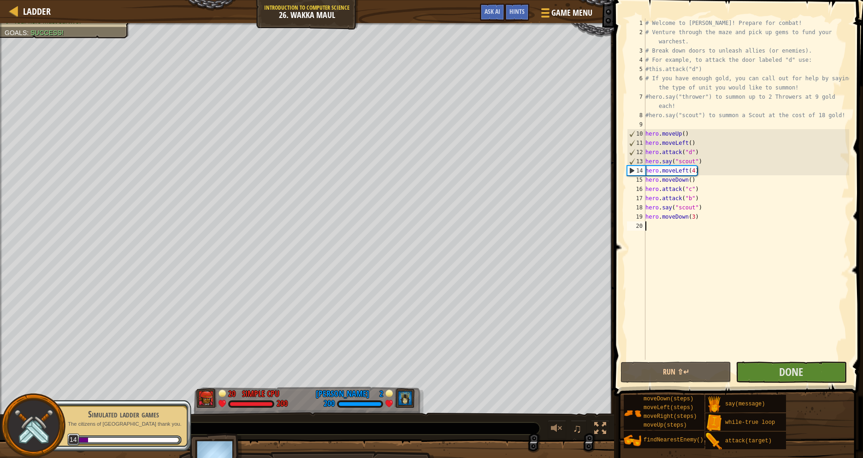
click at [45, 425] on img at bounding box center [33, 426] width 42 height 42
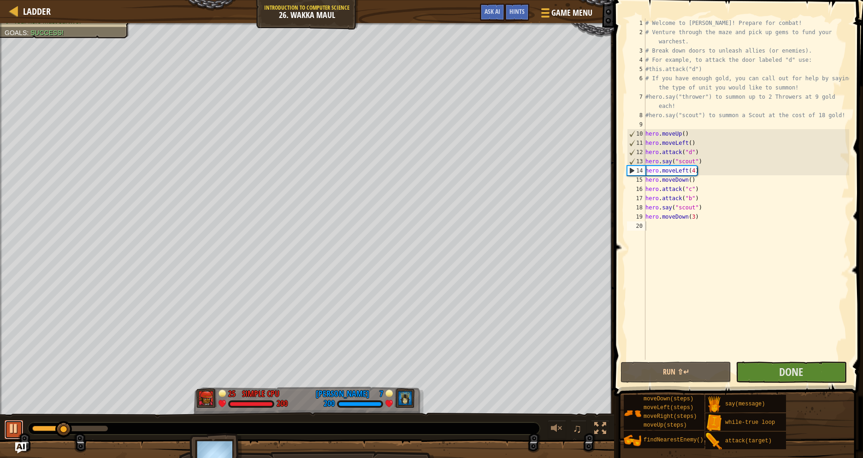
click at [15, 428] on div at bounding box center [14, 428] width 12 height 12
click at [550, 5] on button "Game Menu" at bounding box center [565, 14] width 67 height 23
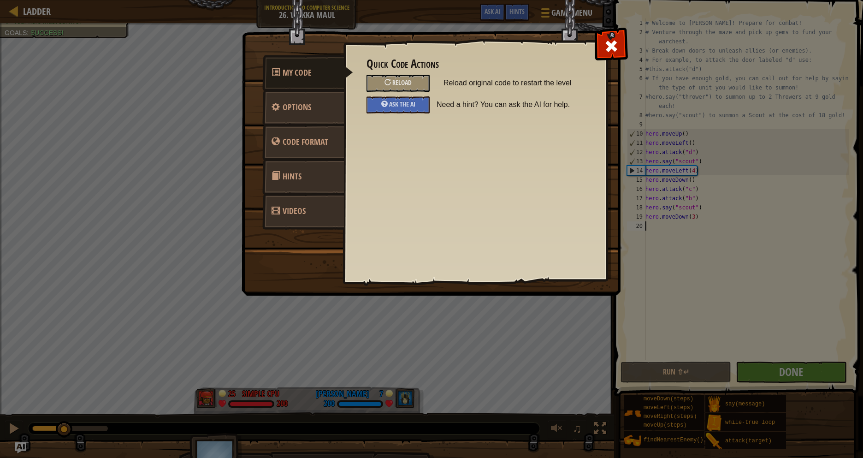
click at [304, 172] on link "Hints" at bounding box center [303, 177] width 82 height 36
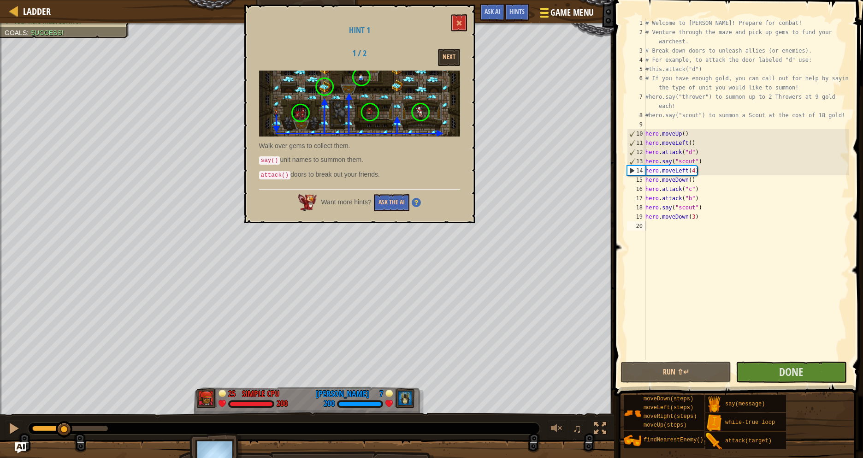
click at [555, 10] on span "Game Menu" at bounding box center [572, 12] width 43 height 12
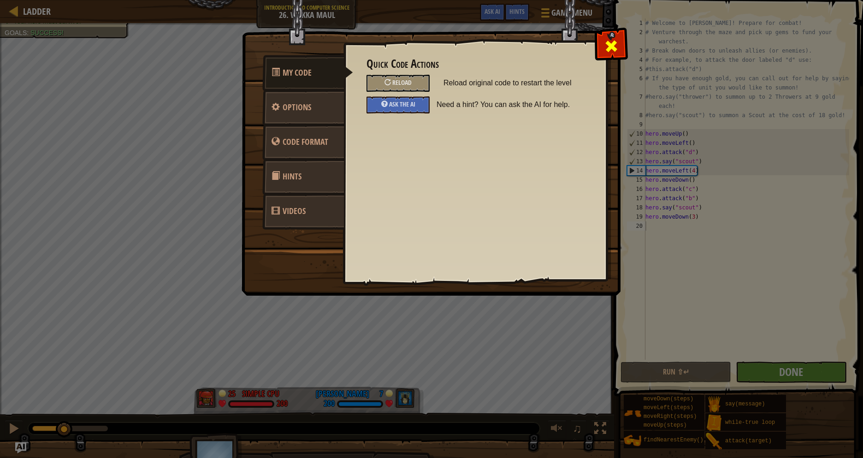
click at [611, 50] on span at bounding box center [611, 46] width 15 height 15
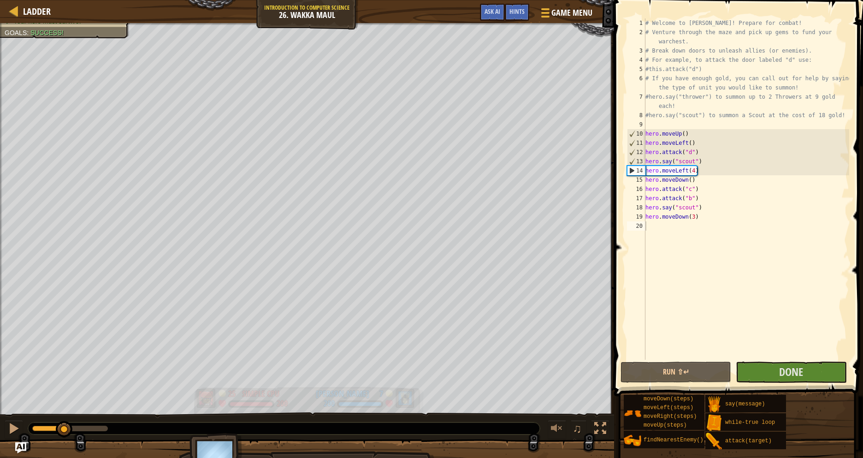
drag, startPoint x: 280, startPoint y: 453, endPoint x: 290, endPoint y: 402, distance: 52.0
click at [290, 402] on div "Defeat the enemy hero in 90 seconds. Your hero must survive. Goals : Success! 2…" at bounding box center [431, 250] width 863 height 454
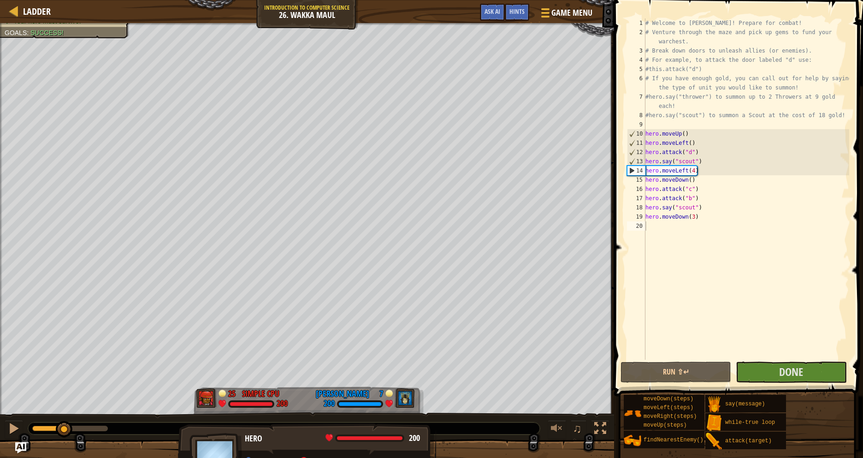
click at [298, 458] on div "x: 69 y: 78" at bounding box center [272, 460] width 55 height 7
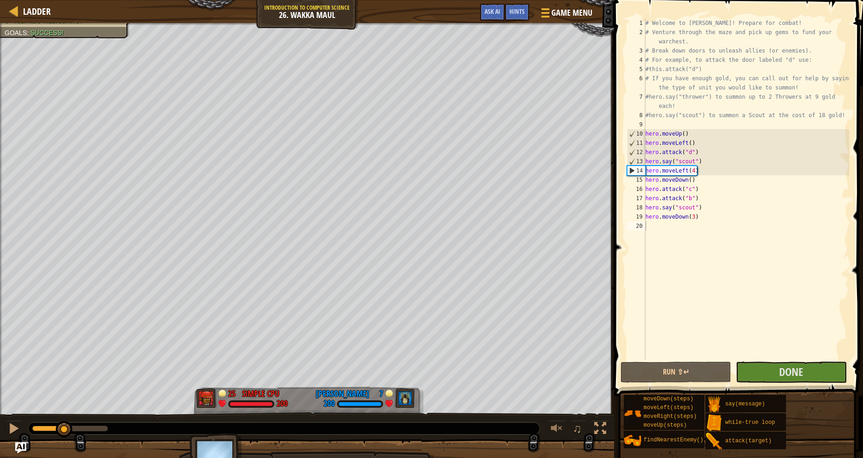
click at [221, 449] on img at bounding box center [217, 458] width 54 height 51
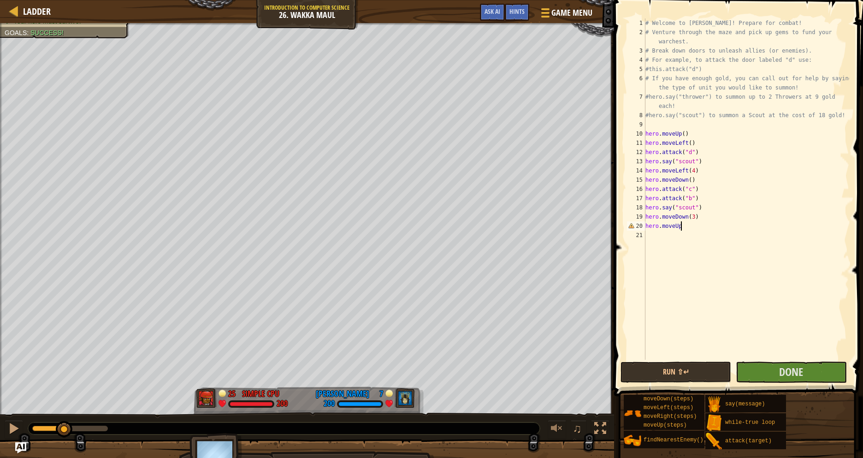
scroll to position [4, 5]
type textarea "hero.moveUp(2)"
click at [657, 232] on div "# Welcome to [PERSON_NAME]! Prepare for combat! # Venture through the maze and …" at bounding box center [747, 198] width 206 height 360
type textarea "hero.moveRight(3)"
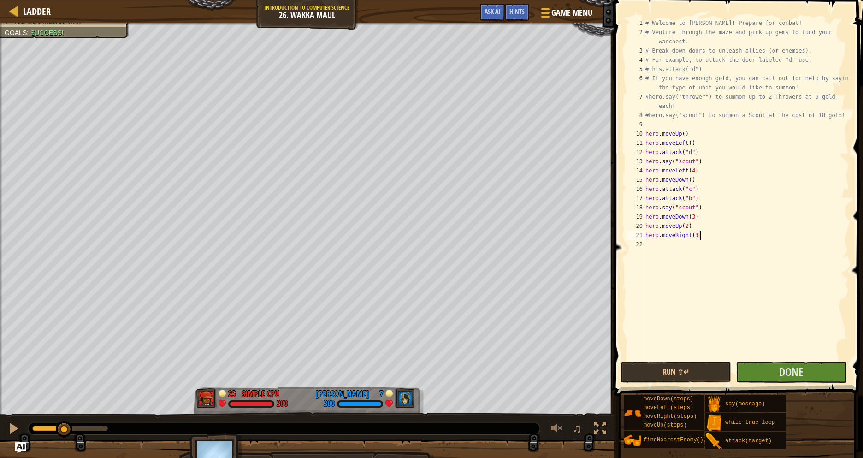
scroll to position [4, 7]
click at [652, 244] on div "# Welcome to [PERSON_NAME]! Prepare for combat! # Venture through the maze and …" at bounding box center [747, 198] width 206 height 360
type textarea "herp.moveDown(3)"
click at [815, 366] on button "Done" at bounding box center [791, 372] width 111 height 21
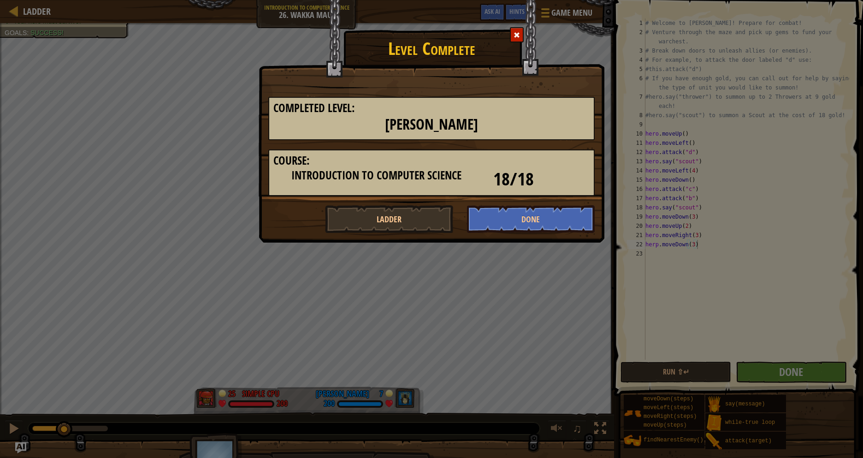
click at [512, 33] on div at bounding box center [517, 34] width 14 height 15
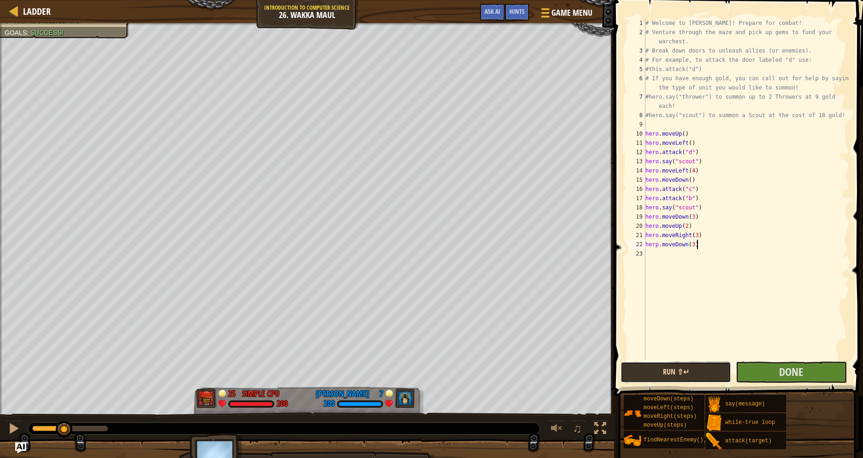
click at [663, 368] on button "Run ⇧↵" at bounding box center [676, 372] width 111 height 21
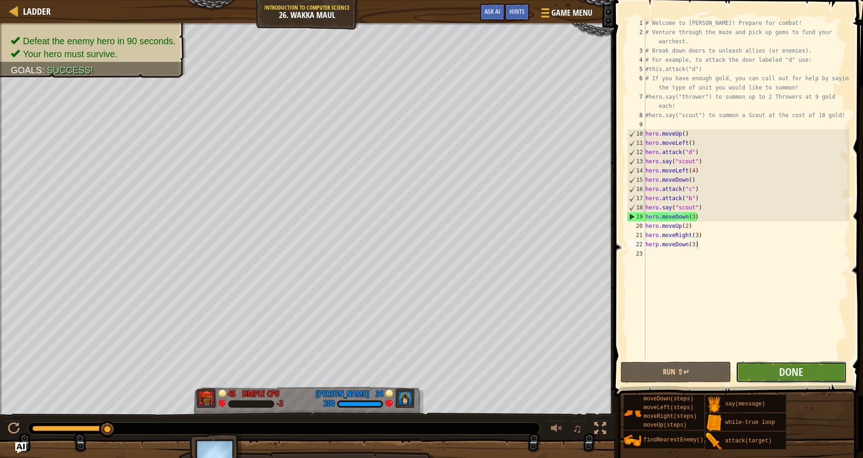
click at [771, 375] on button "Done" at bounding box center [791, 372] width 111 height 21
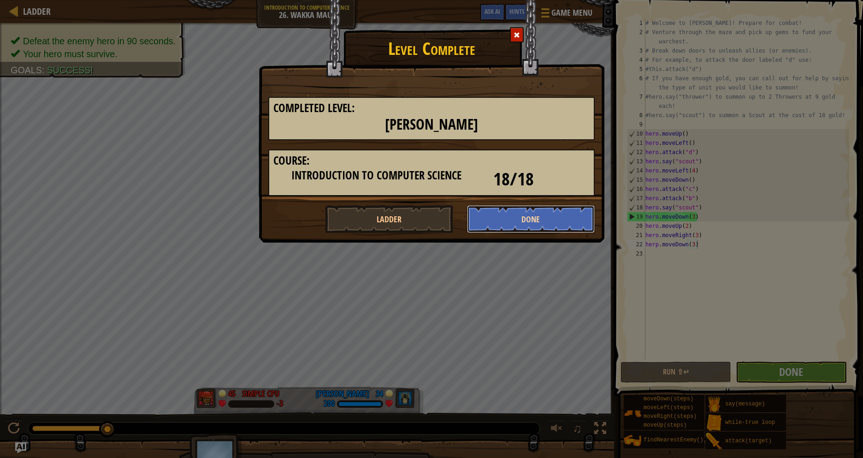
click at [524, 219] on button "Done" at bounding box center [531, 219] width 128 height 28
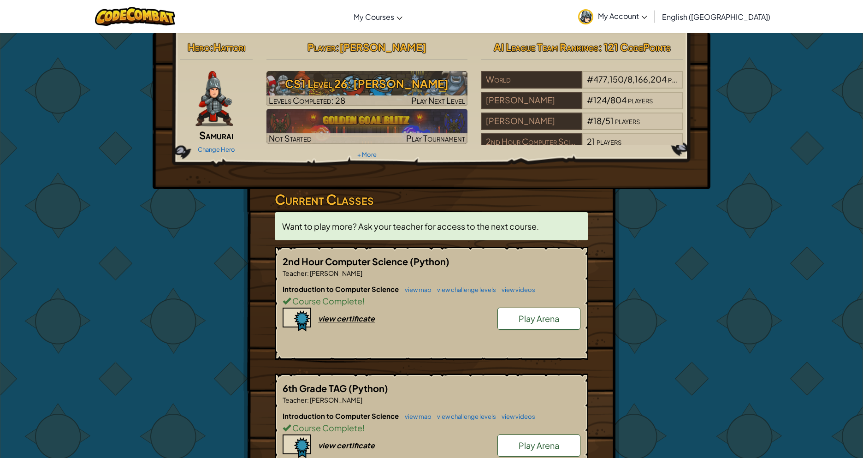
click at [532, 320] on span "Play Arena" at bounding box center [539, 318] width 41 height 11
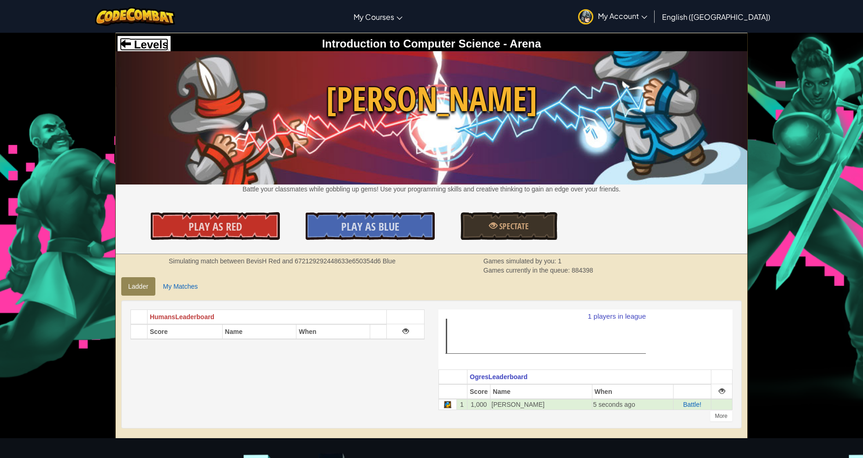
click at [128, 46] on span at bounding box center [125, 43] width 11 height 11
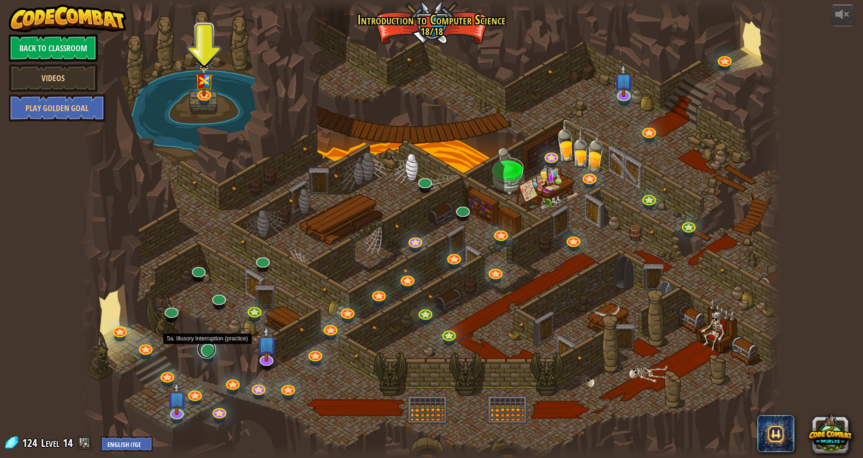
click at [208, 347] on link at bounding box center [206, 349] width 18 height 18
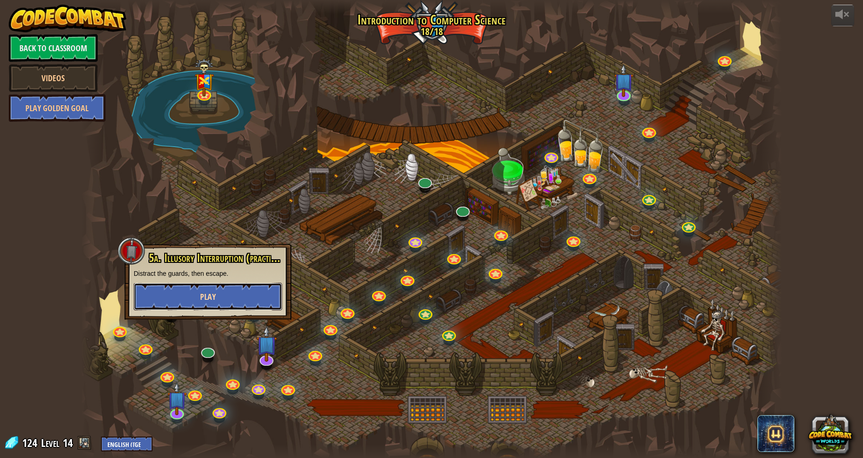
click at [222, 294] on button "Play" at bounding box center [208, 297] width 149 height 28
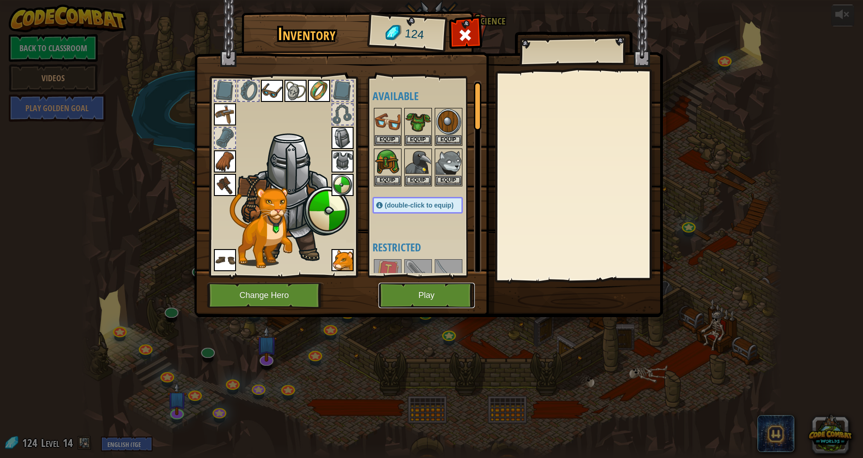
click at [424, 305] on button "Play" at bounding box center [427, 295] width 96 height 25
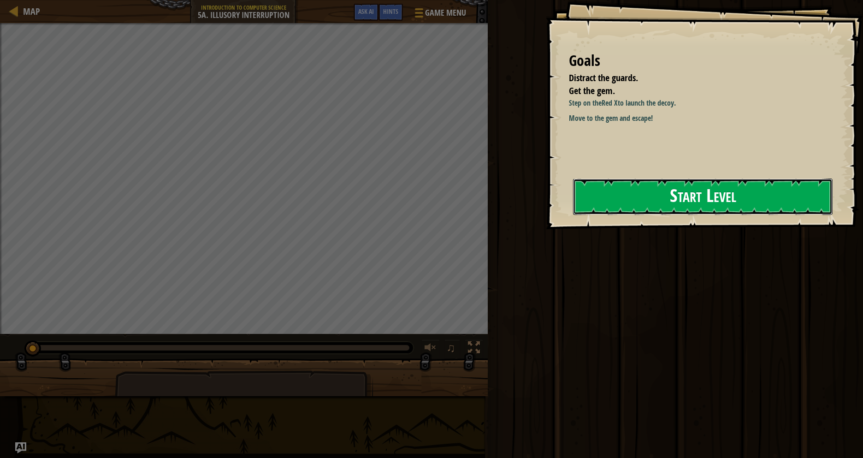
click at [688, 201] on button "Start Level" at bounding box center [703, 196] width 260 height 36
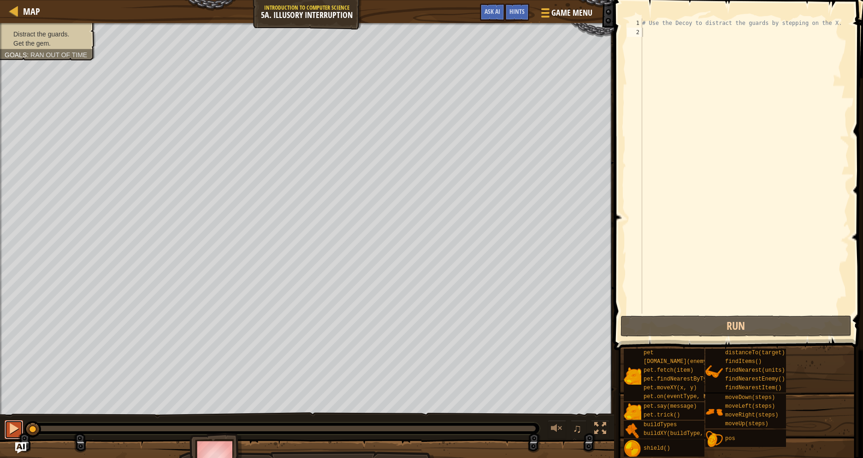
click at [11, 426] on div at bounding box center [14, 428] width 12 height 12
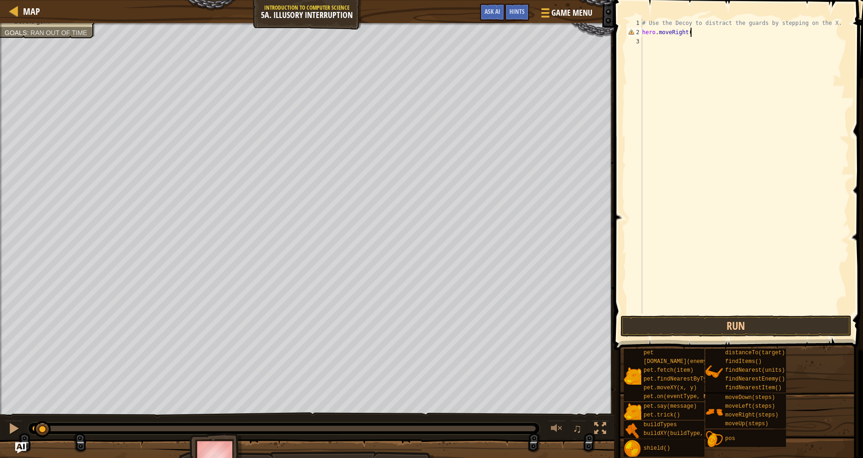
scroll to position [4, 6]
type textarea "hero.moveRight()"
click at [648, 36] on div "# Use the Decoy to distract the guards by stepping on the X. hero . moveRight (…" at bounding box center [745, 175] width 209 height 314
click at [679, 47] on div "# Use the Decoy to distract the guards by stepping on the X. hero . moveRight (…" at bounding box center [745, 175] width 209 height 314
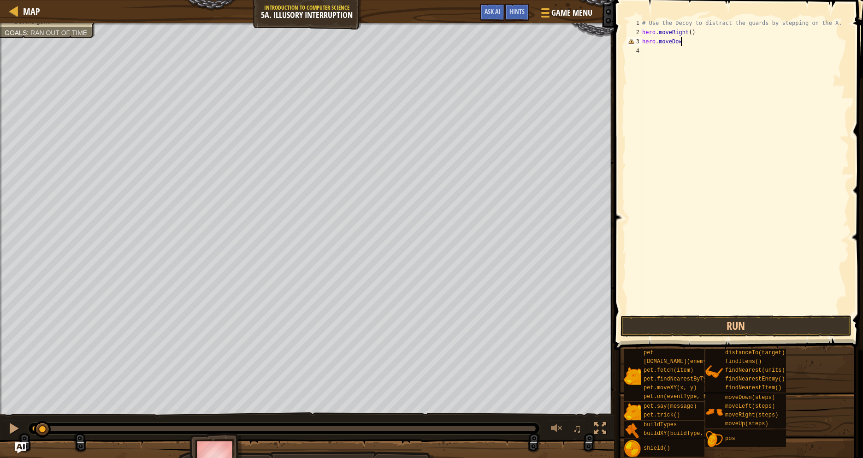
scroll to position [4, 6]
type textarea "hero.moveDown(2)"
click at [649, 53] on div "# Use the Decoy to distract the guards by stepping on the X. hero . moveRight (…" at bounding box center [745, 175] width 209 height 314
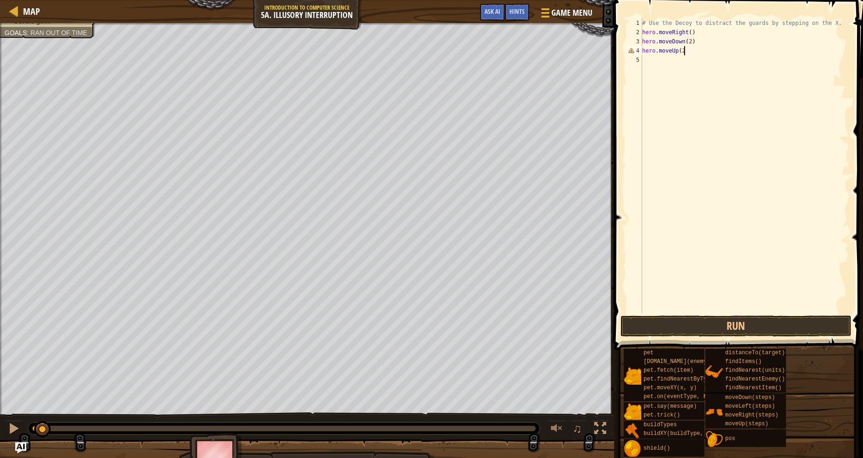
type textarea "hero.moveUp(2)"
type textarea "hero.moveRight(3)"
click at [767, 327] on button "Run" at bounding box center [736, 325] width 231 height 21
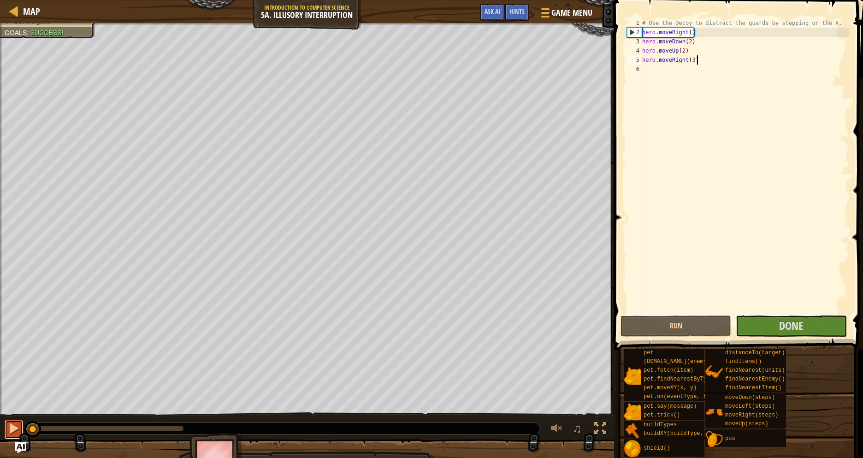
click at [15, 434] on div at bounding box center [14, 428] width 12 height 12
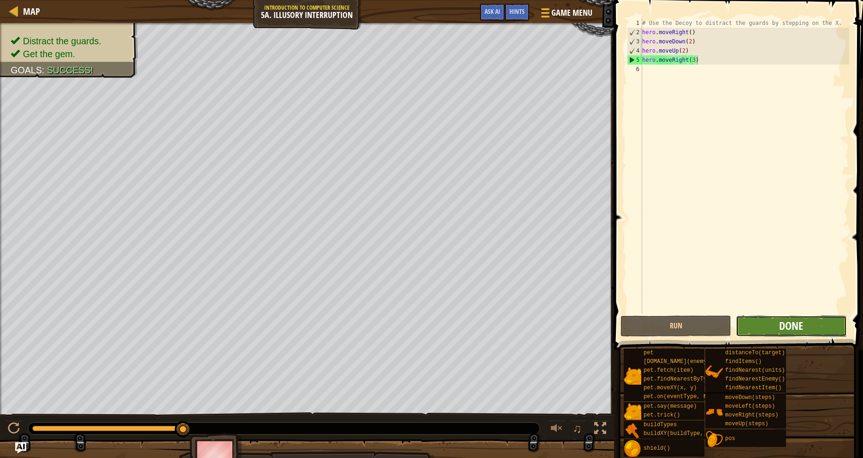
click at [788, 325] on span "Done" at bounding box center [791, 325] width 24 height 15
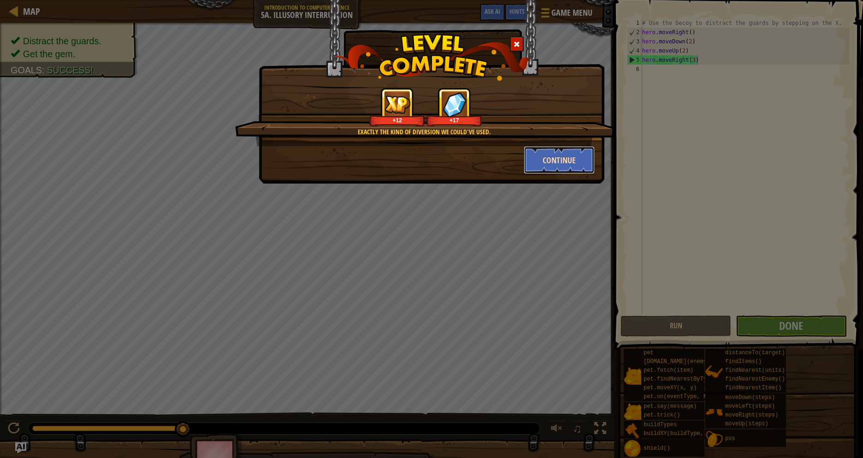
click at [547, 161] on button "Continue" at bounding box center [559, 160] width 71 height 28
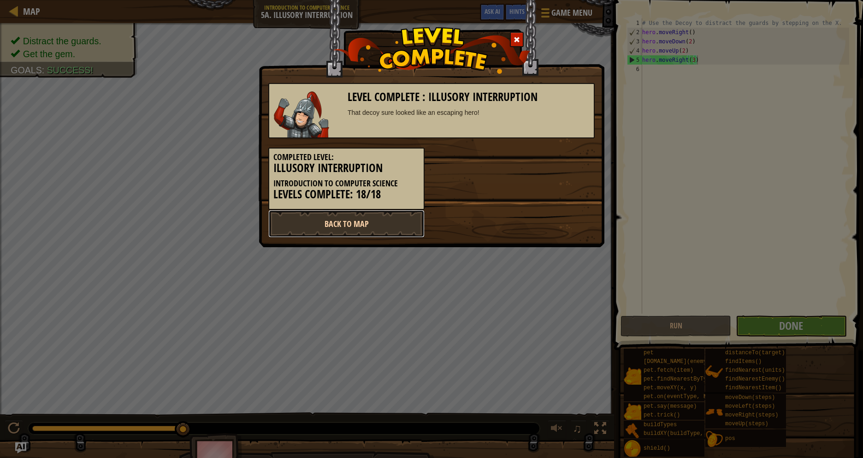
click at [375, 227] on link "Back to Map" at bounding box center [346, 224] width 156 height 28
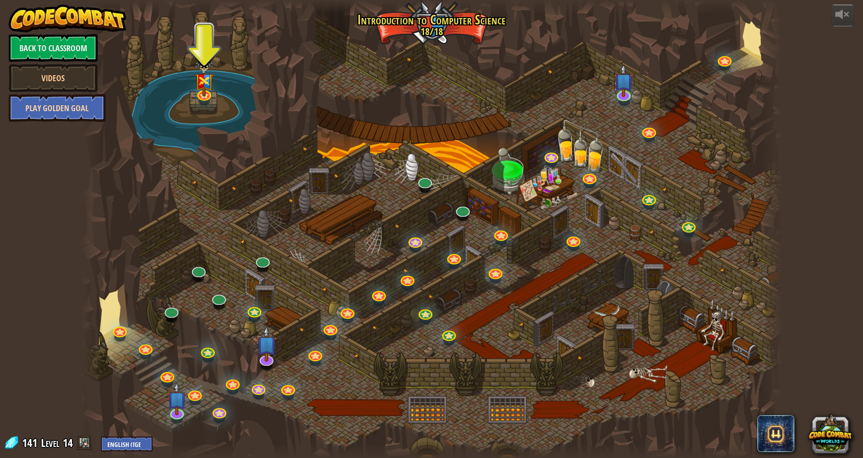
click at [82, 100] on link "Play Golden Goal" at bounding box center [57, 108] width 97 height 28
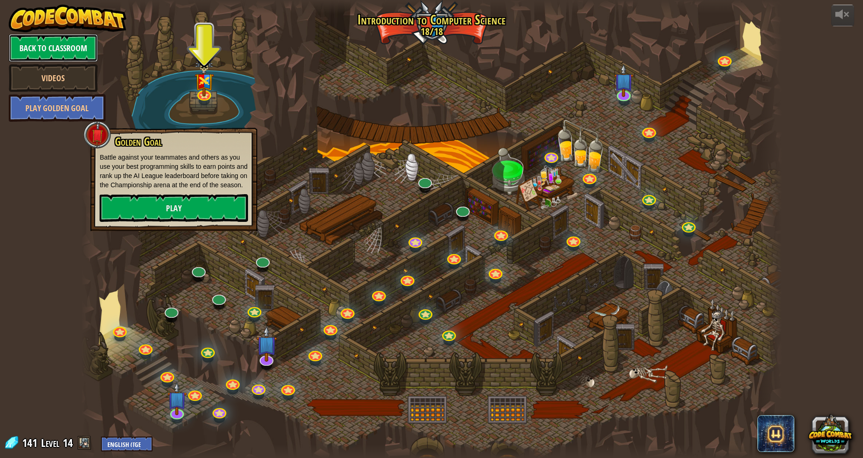
click at [46, 42] on link "Back to Classroom" at bounding box center [53, 48] width 89 height 28
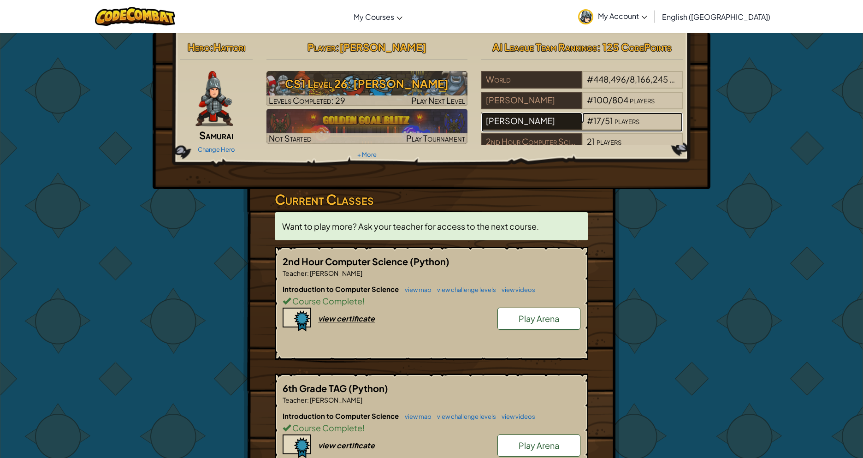
click at [538, 123] on div "[PERSON_NAME]" at bounding box center [532, 122] width 101 height 18
